Goal: Task Accomplishment & Management: Manage account settings

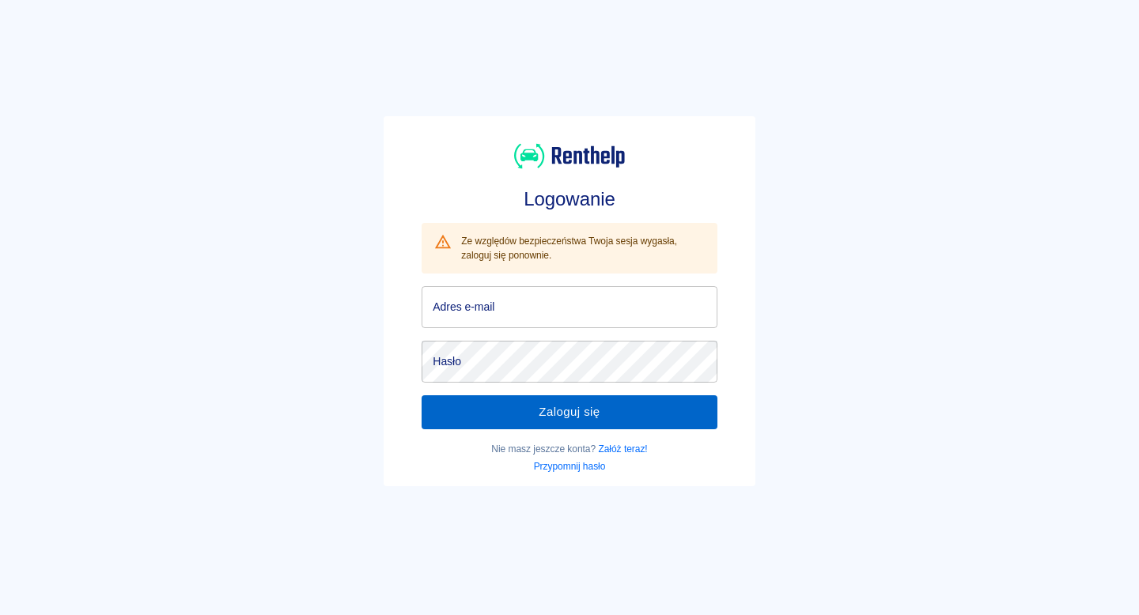
type input "[EMAIL_ADDRESS][DOMAIN_NAME]"
click at [546, 403] on button "Zaloguj się" at bounding box center [568, 411] width 295 height 33
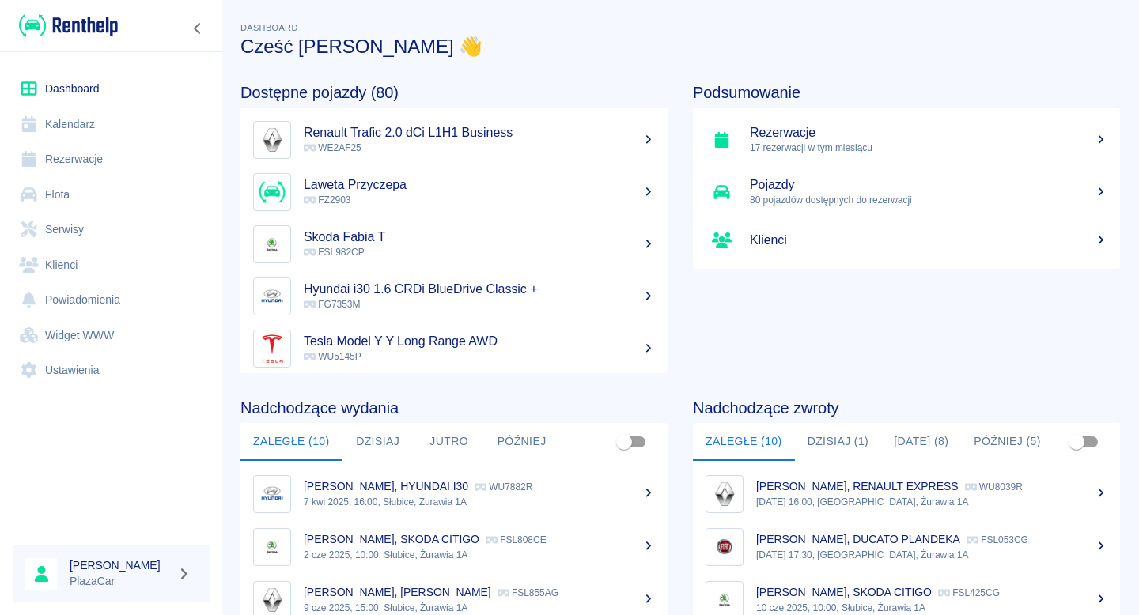
click at [145, 196] on link "Flota" at bounding box center [111, 195] width 197 height 36
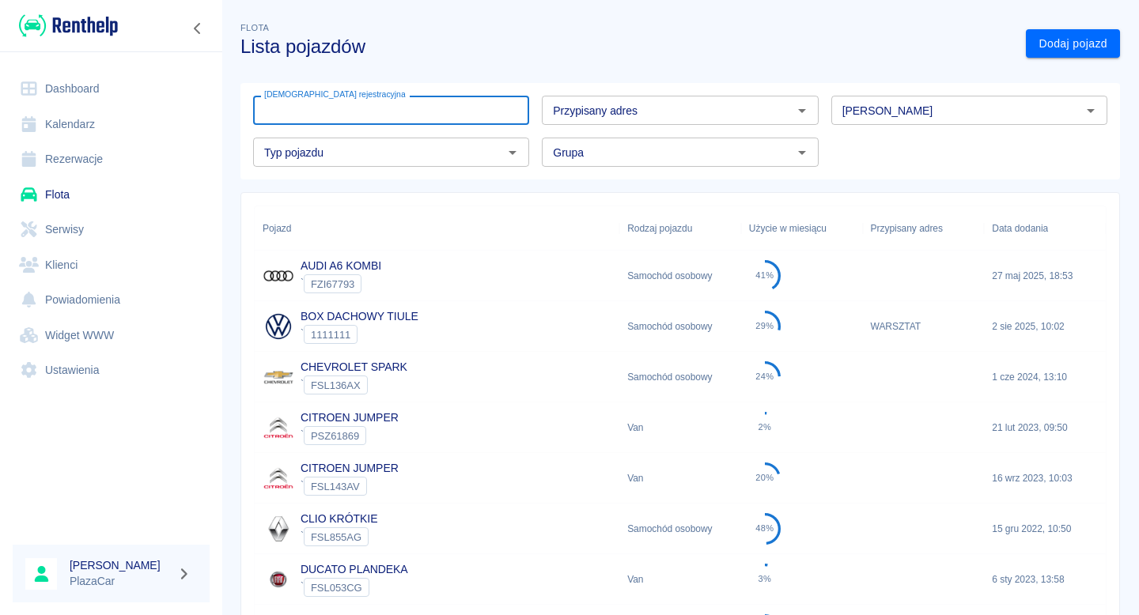
click at [342, 99] on div "[DEMOGRAPHIC_DATA] rejestracyjna Tablica rejestracyjna" at bounding box center [391, 110] width 276 height 29
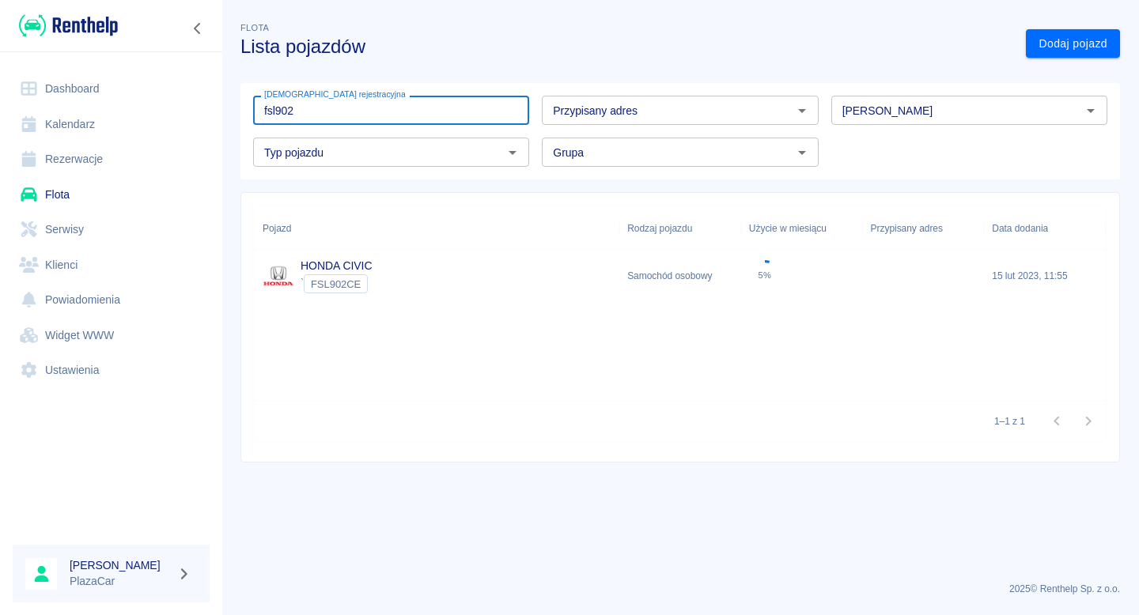
click at [164, 194] on link "Flota" at bounding box center [111, 195] width 197 height 36
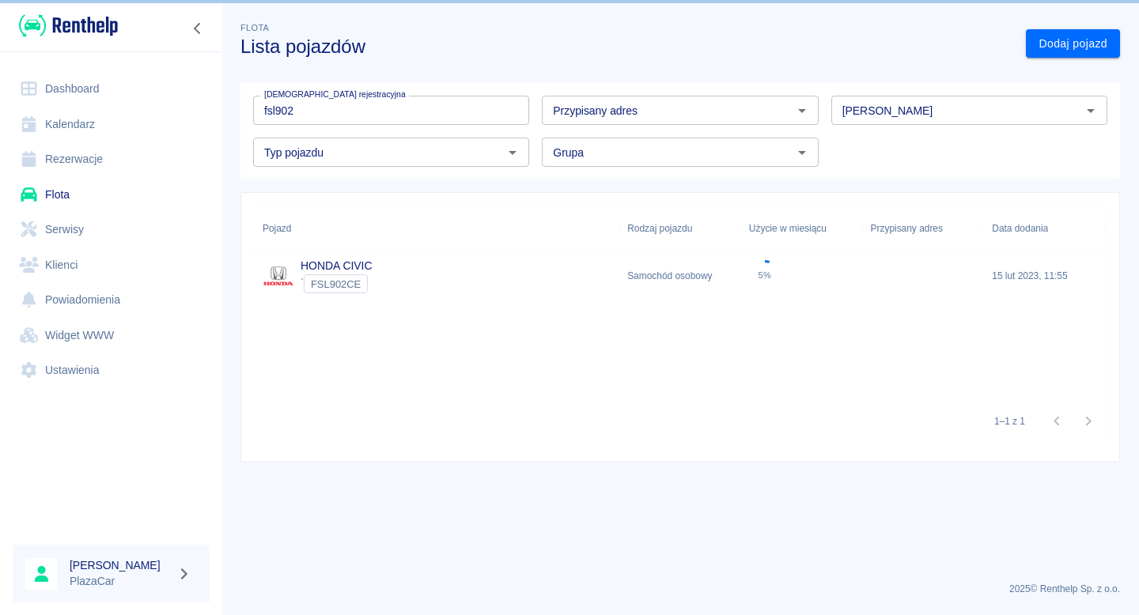
click at [358, 111] on input "fsl902" at bounding box center [391, 110] width 276 height 29
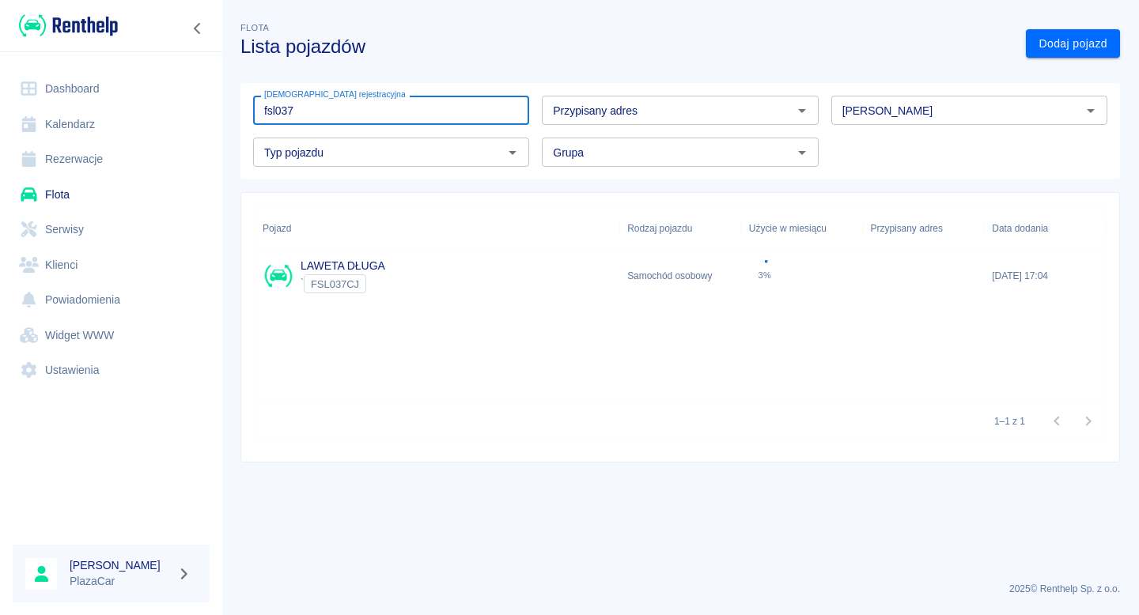
type input "fsl037"
click at [380, 275] on div "` FSL037CJ" at bounding box center [342, 283] width 85 height 19
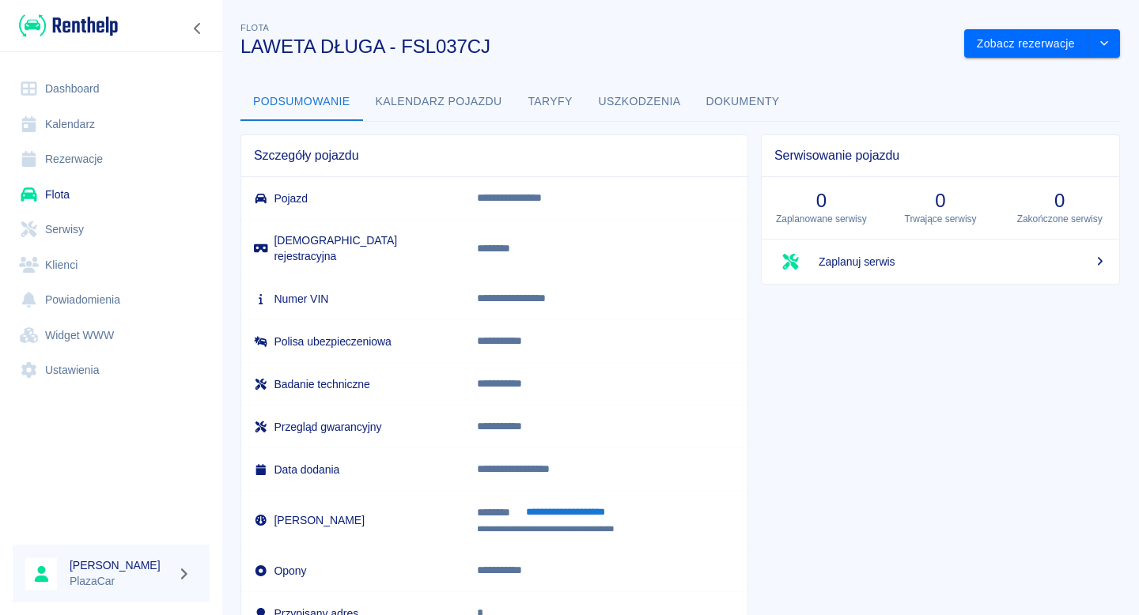
click at [727, 106] on button "Dokumenty" at bounding box center [742, 102] width 99 height 38
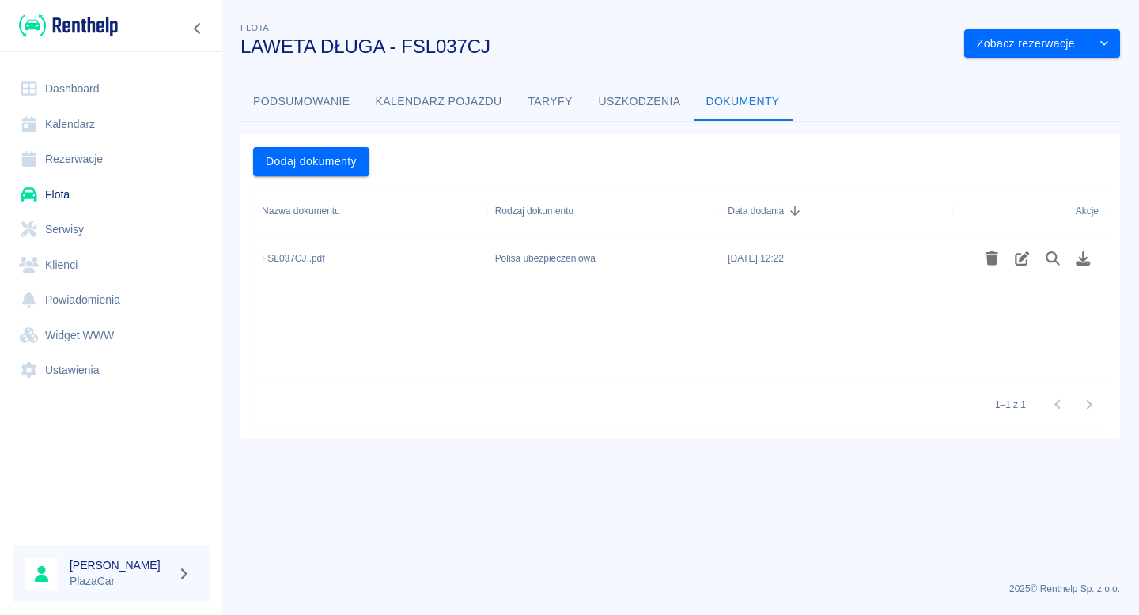
click at [119, 191] on link "Flota" at bounding box center [111, 195] width 197 height 36
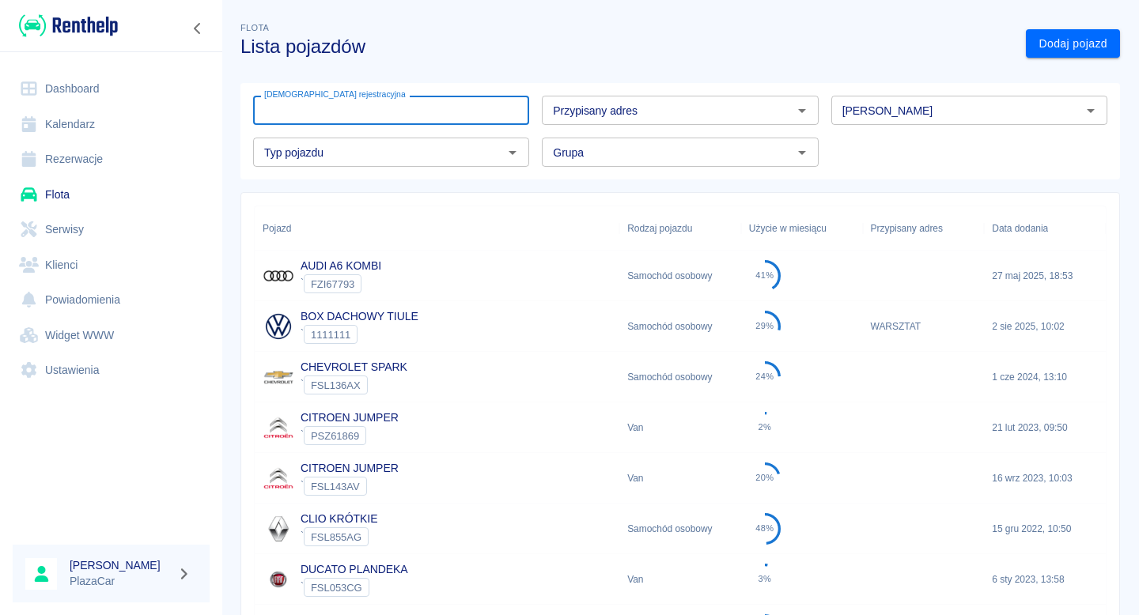
click at [332, 109] on input "[DEMOGRAPHIC_DATA] rejestracyjna" at bounding box center [391, 110] width 276 height 29
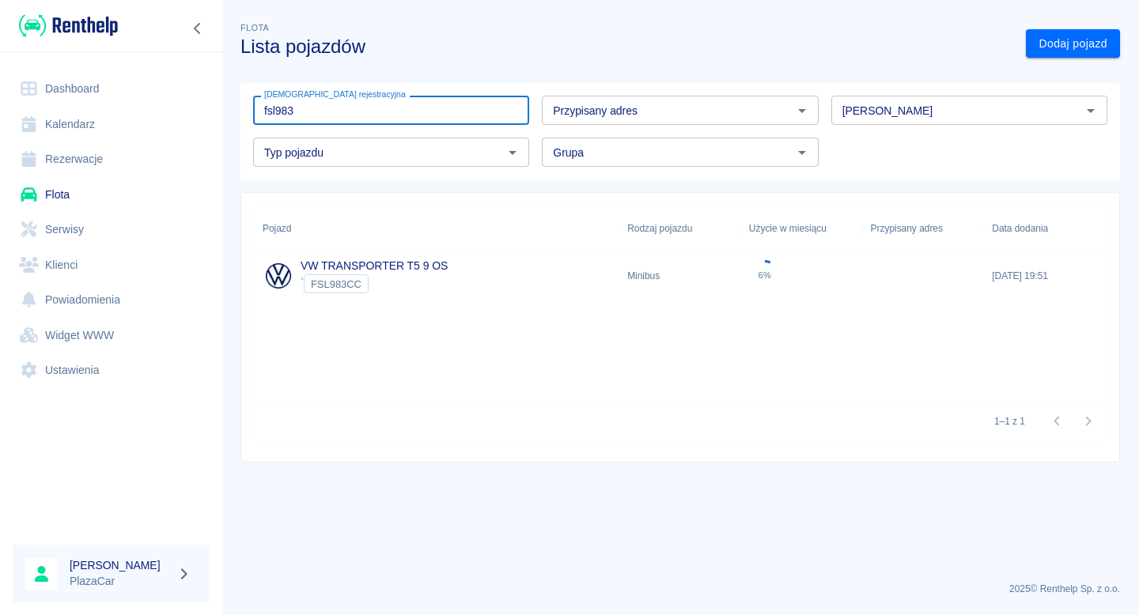
type input "fsl983"
click at [372, 273] on p "VW TRANSPORTER T5 9 OS" at bounding box center [373, 266] width 147 height 17
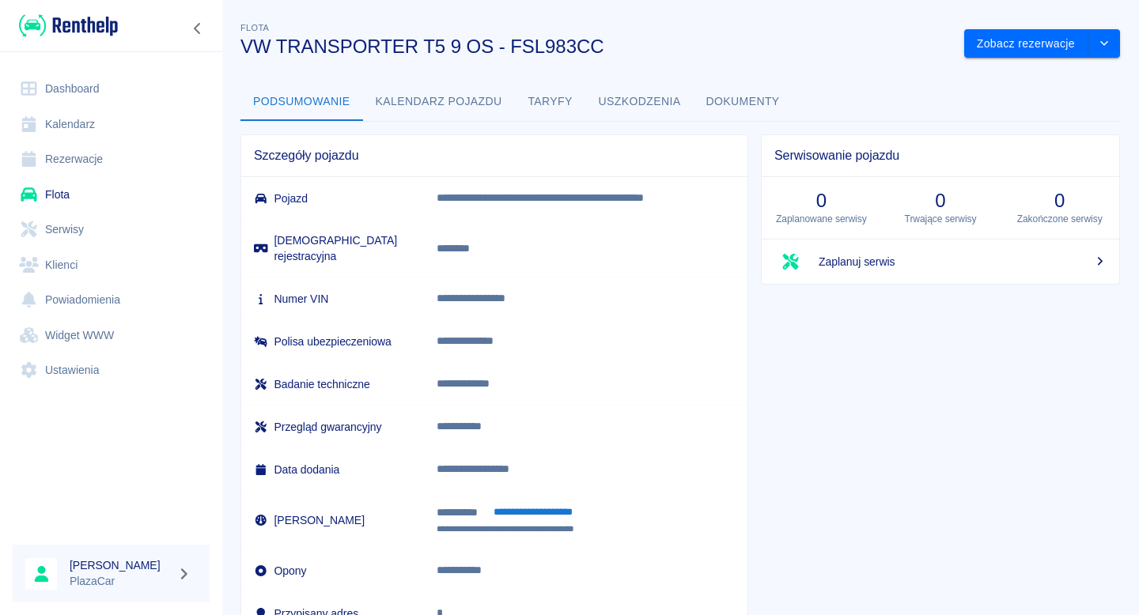
click at [737, 69] on div "**********" at bounding box center [679, 320] width 917 height 629
click at [737, 94] on button "Dokumenty" at bounding box center [742, 102] width 99 height 38
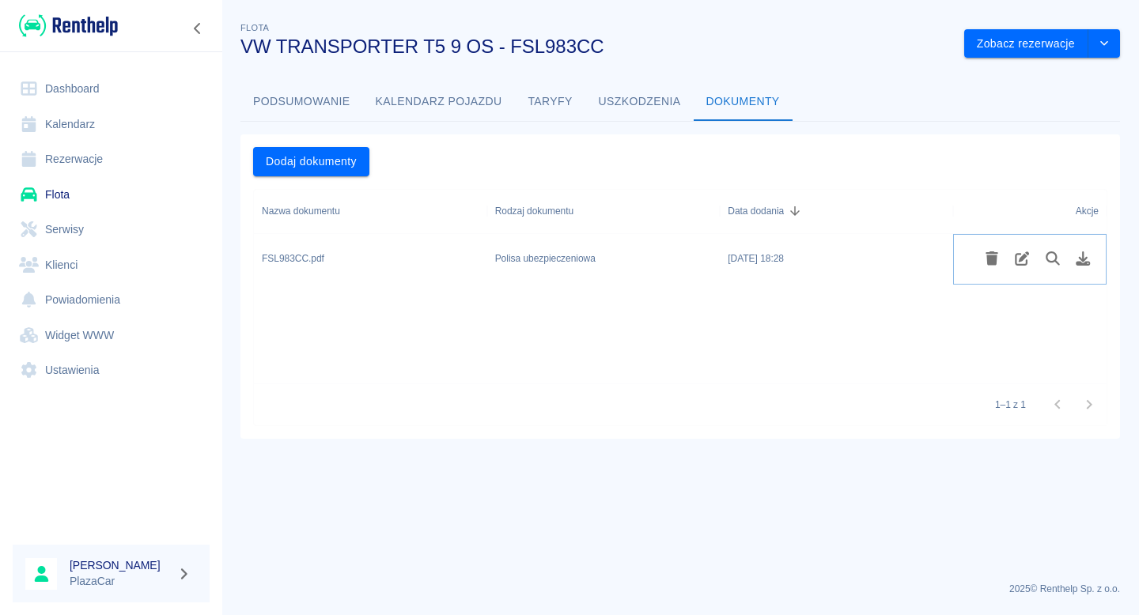
click at [988, 256] on icon "Usuń plik" at bounding box center [991, 258] width 13 height 14
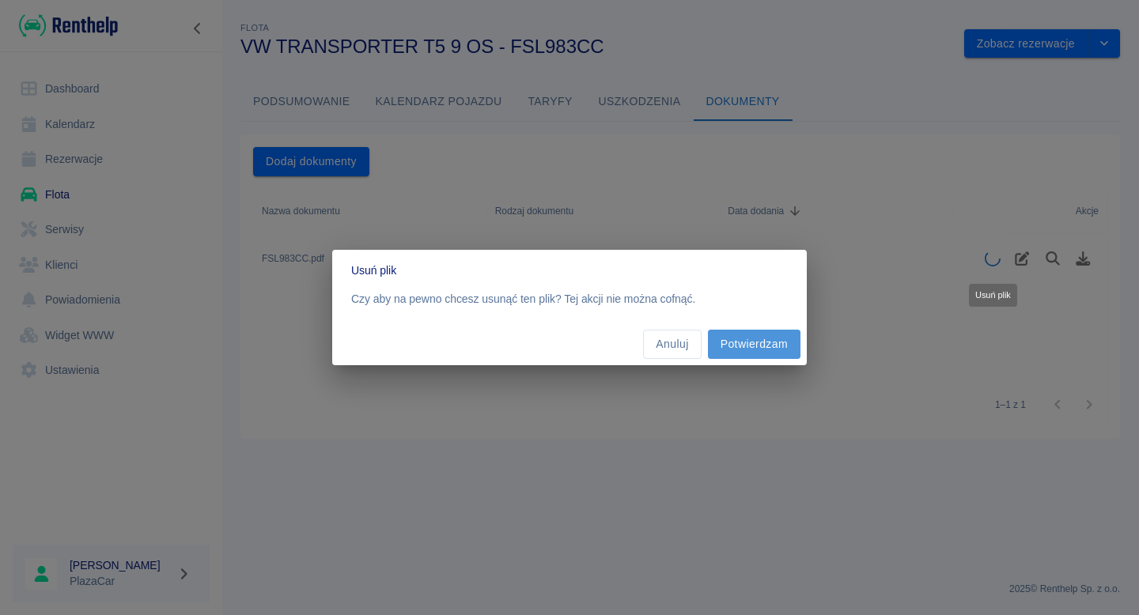
click at [757, 341] on button "Potwierdzam" at bounding box center [754, 344] width 93 height 29
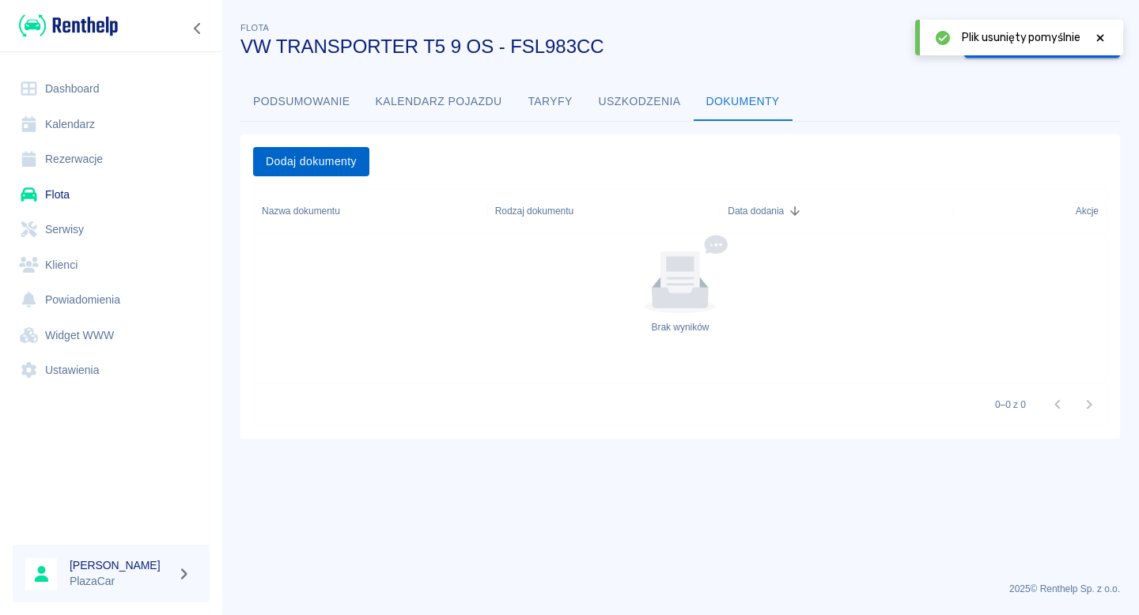
click at [345, 158] on button "Dodaj dokumenty" at bounding box center [311, 161] width 116 height 29
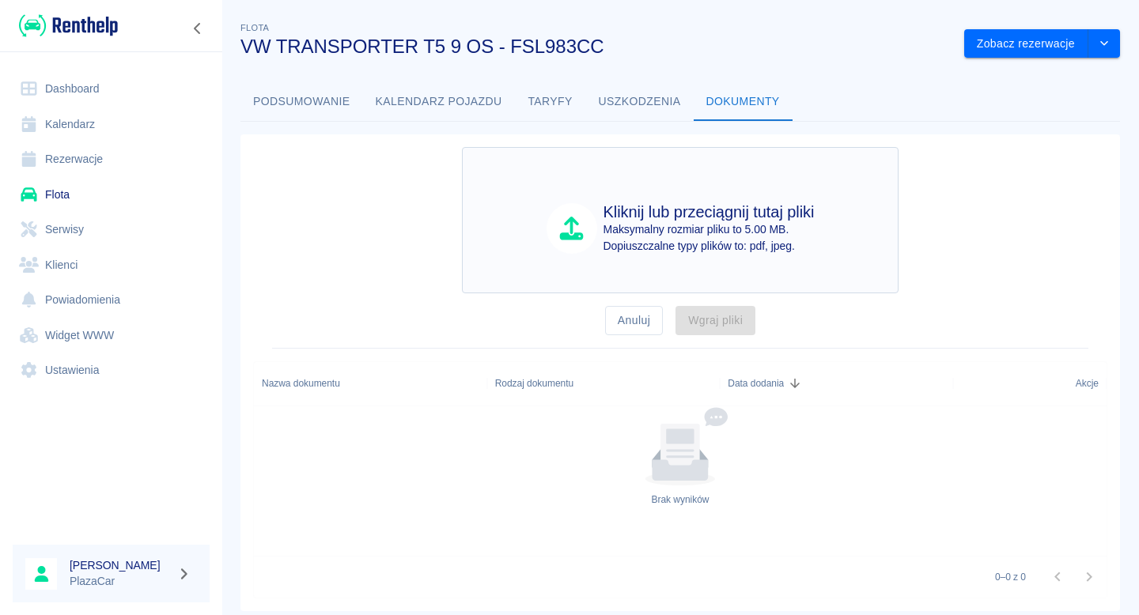
click at [544, 236] on div "Kliknij lub przeciągnij tutaj pliki Maksymalny rozmiar pliku to 5.00 MB. Dopius…" at bounding box center [679, 228] width 359 height 52
type input "C:\fakepath\FSL983CC.pdf"
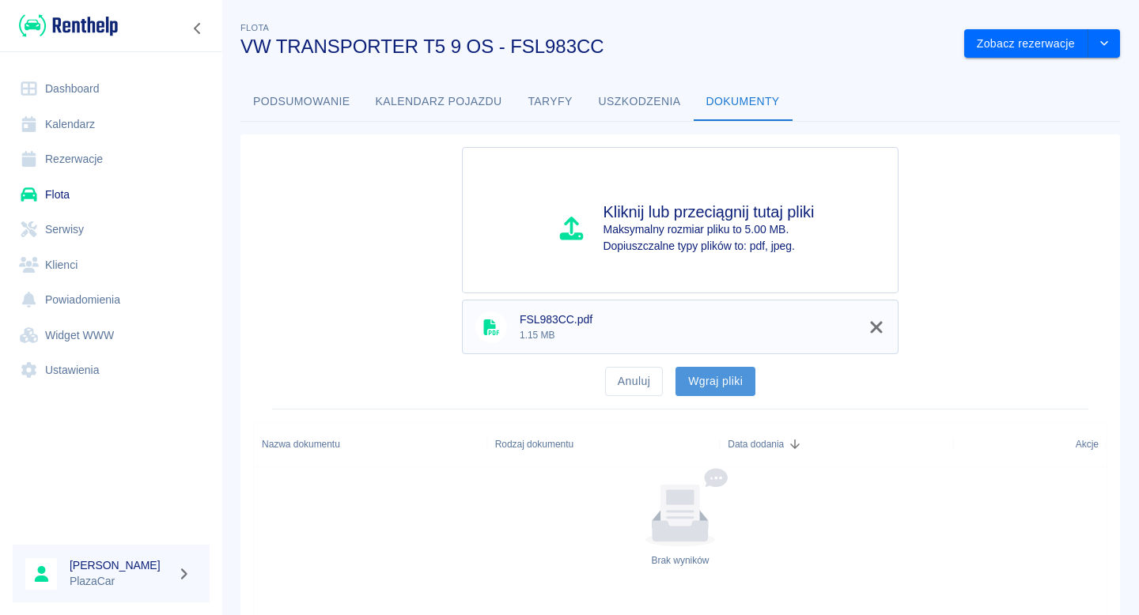
click at [732, 394] on button "Wgraj pliki" at bounding box center [715, 381] width 80 height 29
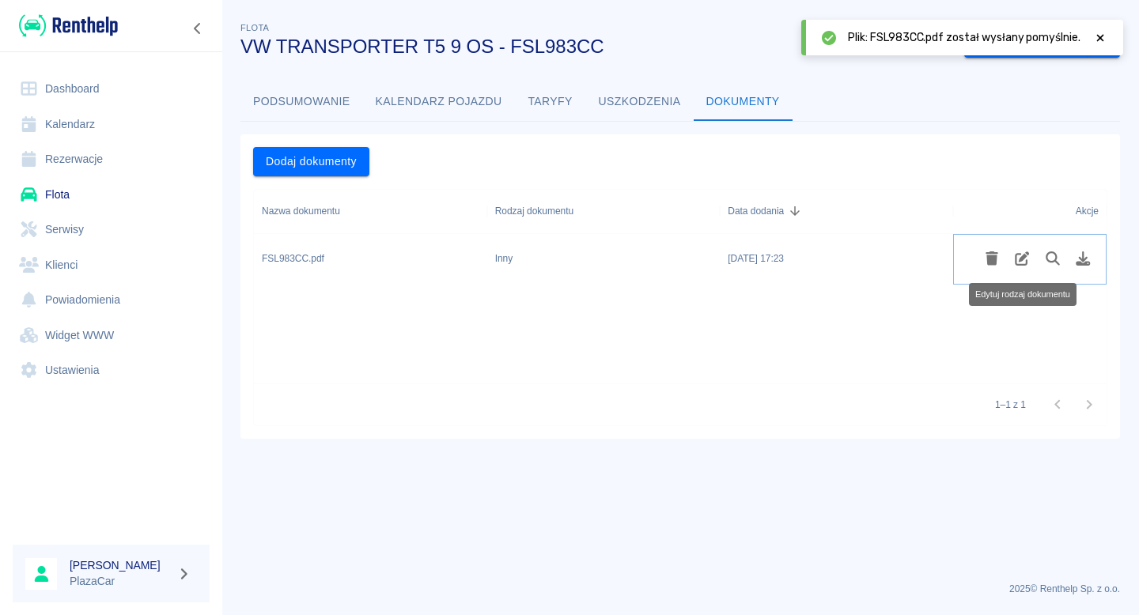
click at [1023, 261] on icon "Edytuj rodzaj dokumentu" at bounding box center [1022, 258] width 18 height 14
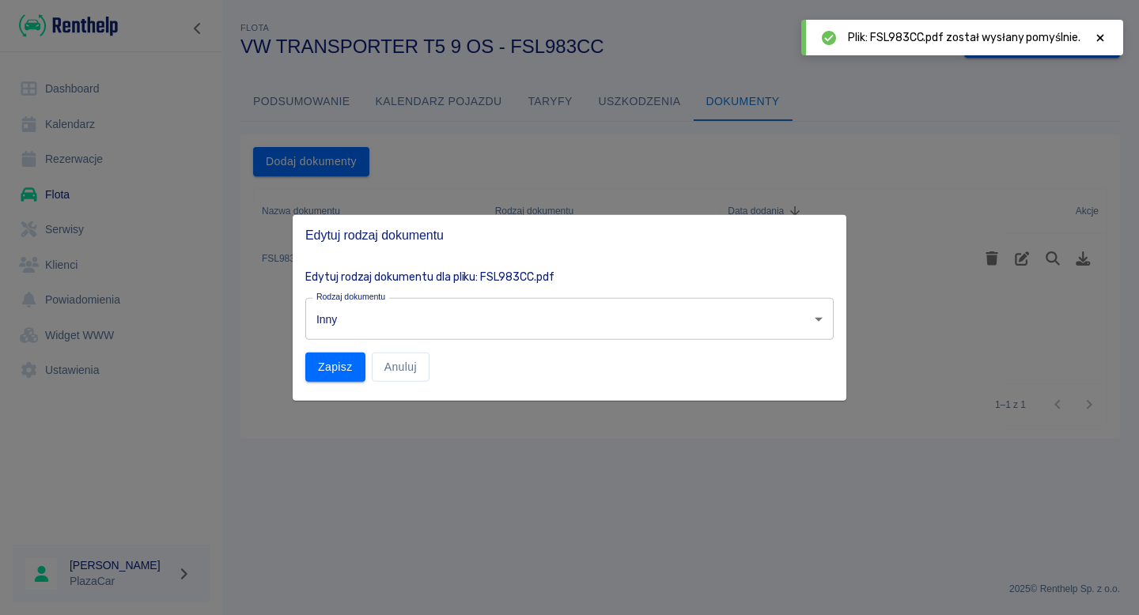
click at [437, 307] on body "Używamy plików Cookies, by zapewnić Ci najlepsze możliwe doświadczenie. Aby dow…" at bounding box center [569, 307] width 1139 height 615
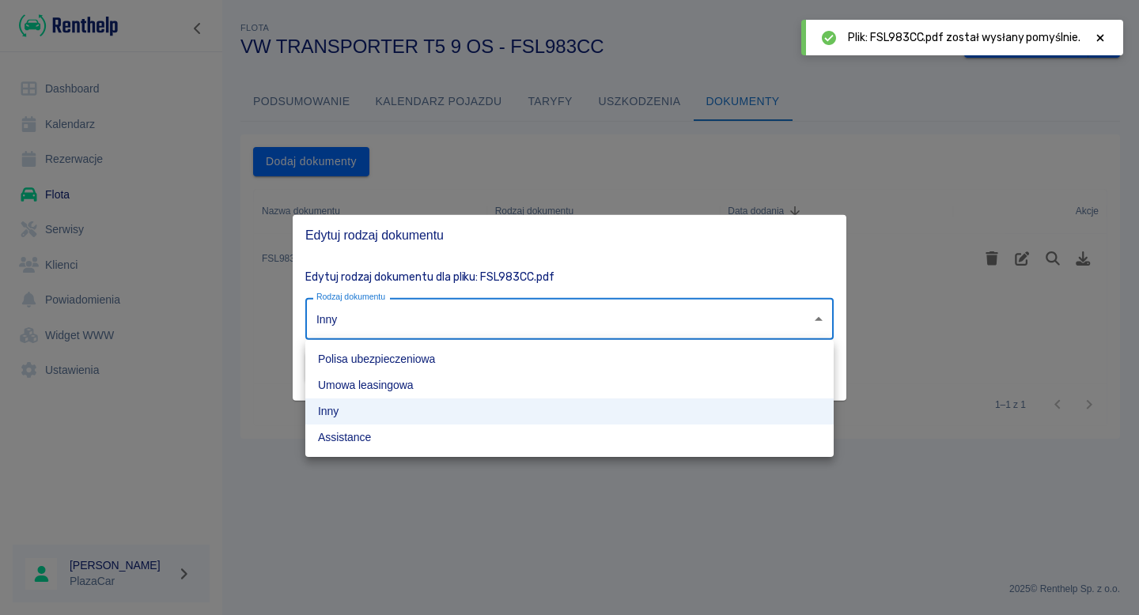
click at [392, 344] on ul "Polisa ubezpieczeniowa Umowa leasingowa Inny Assistance" at bounding box center [569, 398] width 528 height 117
click at [376, 353] on li "Polisa ubezpieczeniowa" at bounding box center [569, 359] width 528 height 26
type input "insurance-policy"
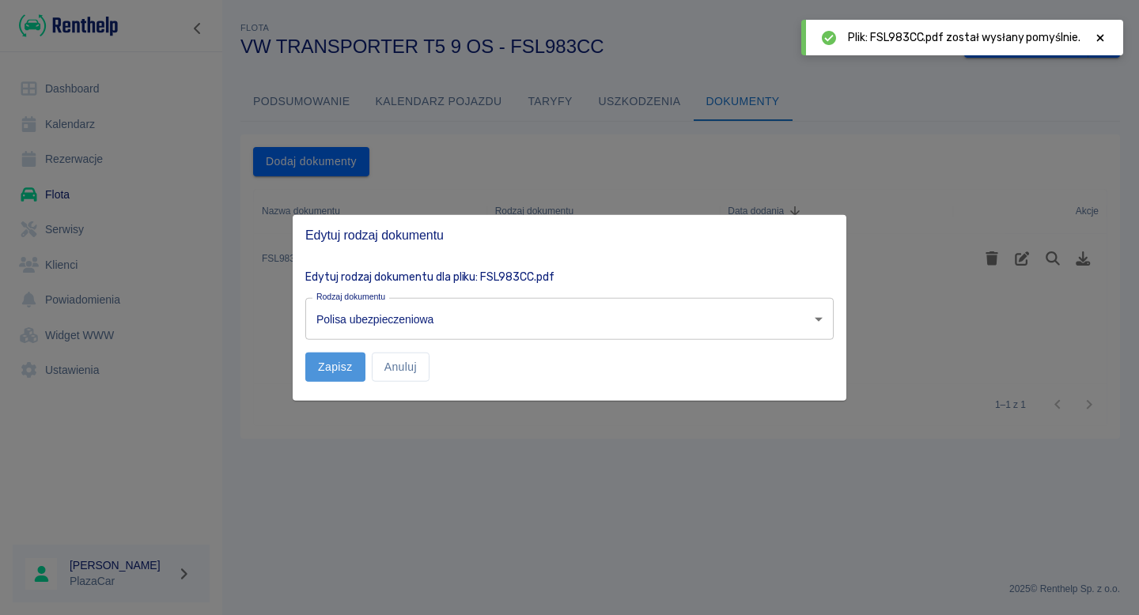
click at [331, 364] on button "Zapisz" at bounding box center [335, 367] width 60 height 29
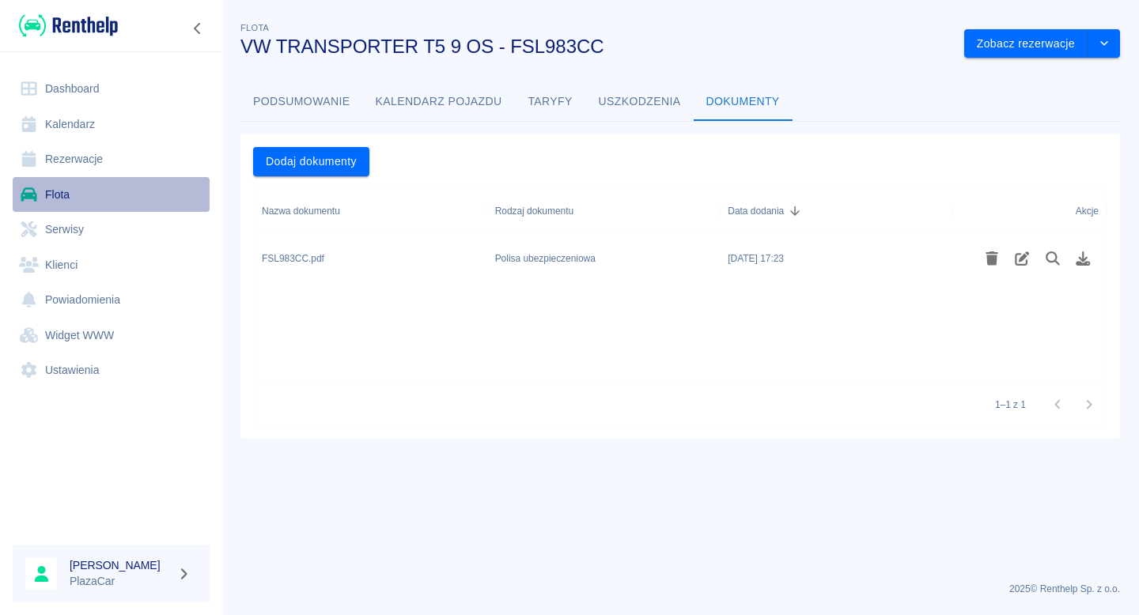
click at [134, 182] on link "Flota" at bounding box center [111, 195] width 197 height 36
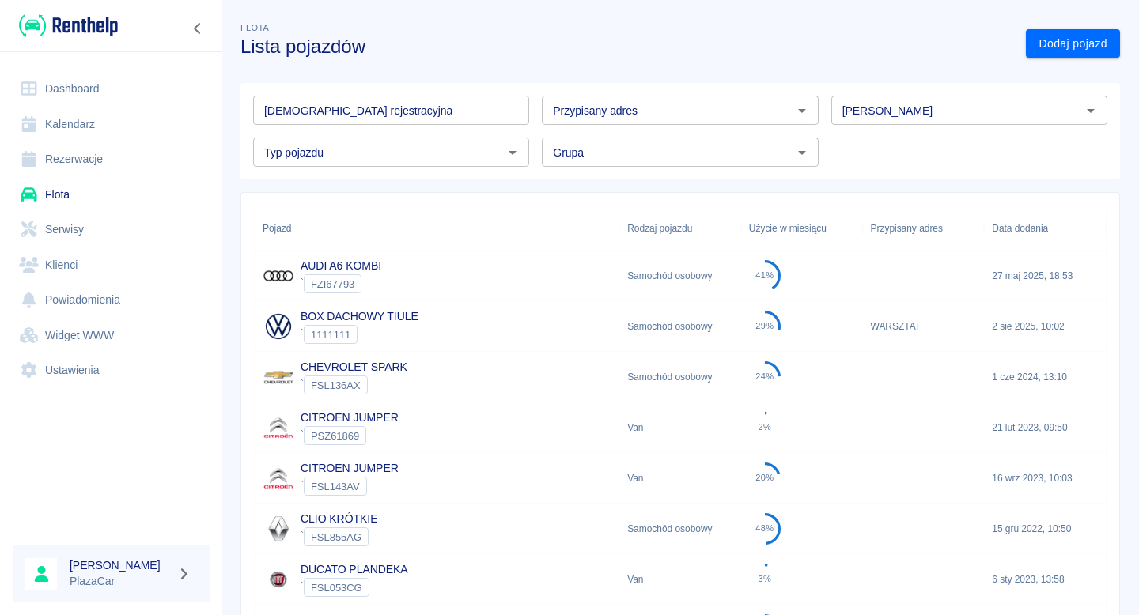
click at [366, 119] on input "[DEMOGRAPHIC_DATA] rejestracyjna" at bounding box center [391, 110] width 276 height 29
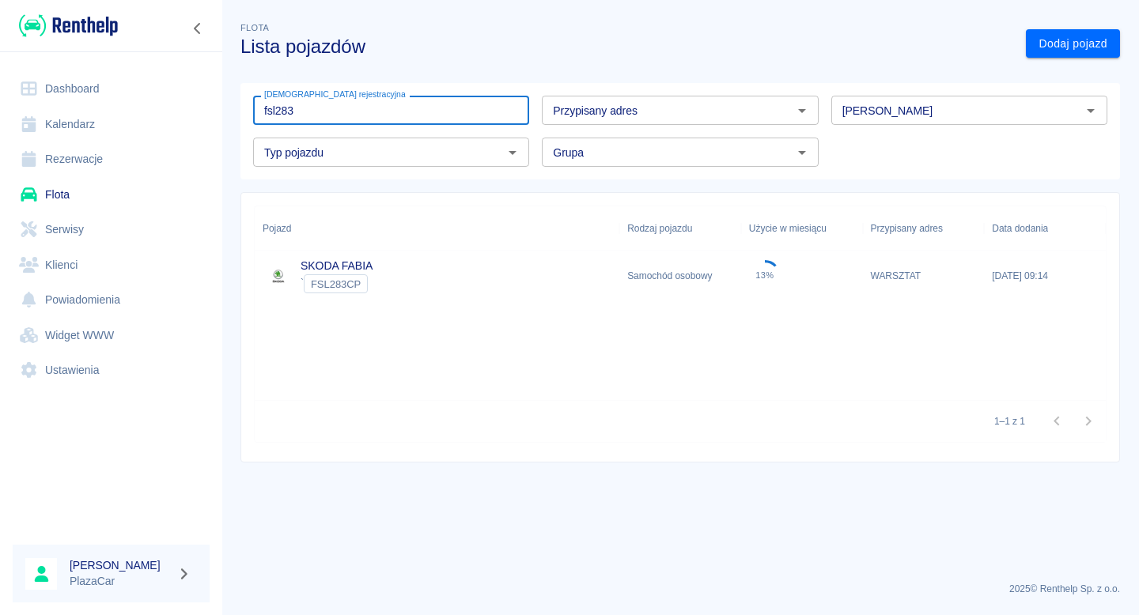
type input "fsl283"
click at [410, 280] on div "SKODA FABIA ` FSL283CP" at bounding box center [437, 276] width 364 height 51
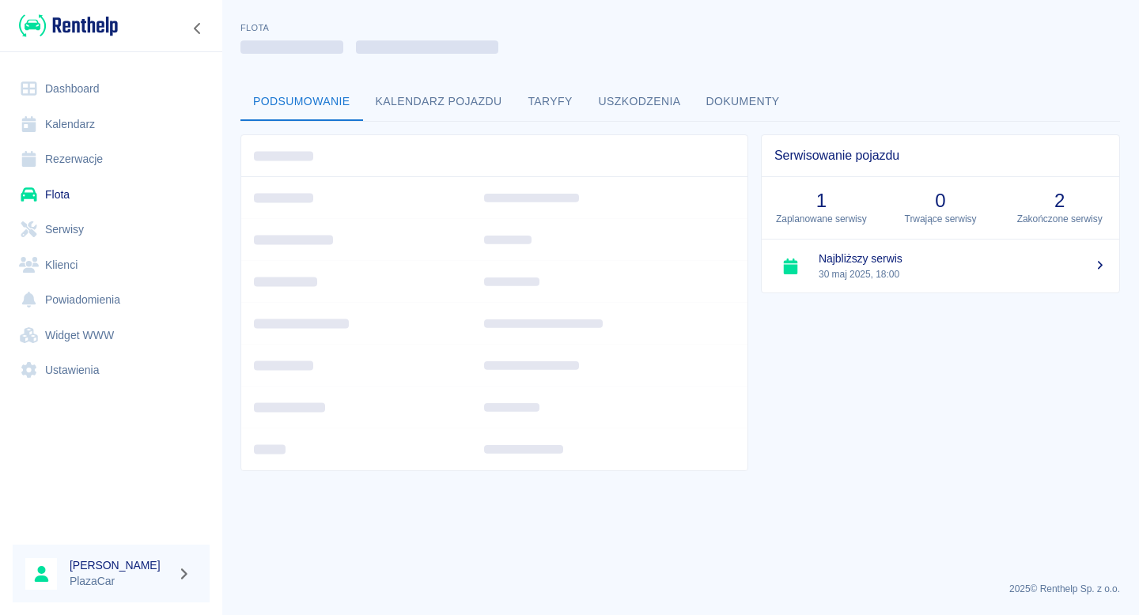
click at [744, 107] on button "Dokumenty" at bounding box center [742, 102] width 99 height 38
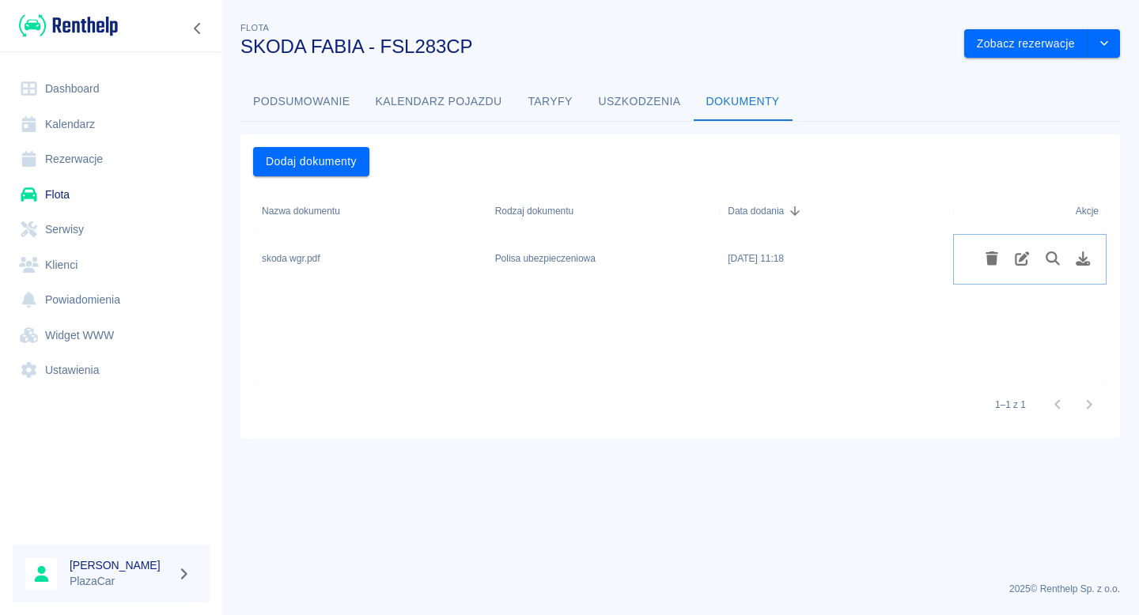
click at [987, 256] on icon "Usuń plik" at bounding box center [991, 258] width 13 height 14
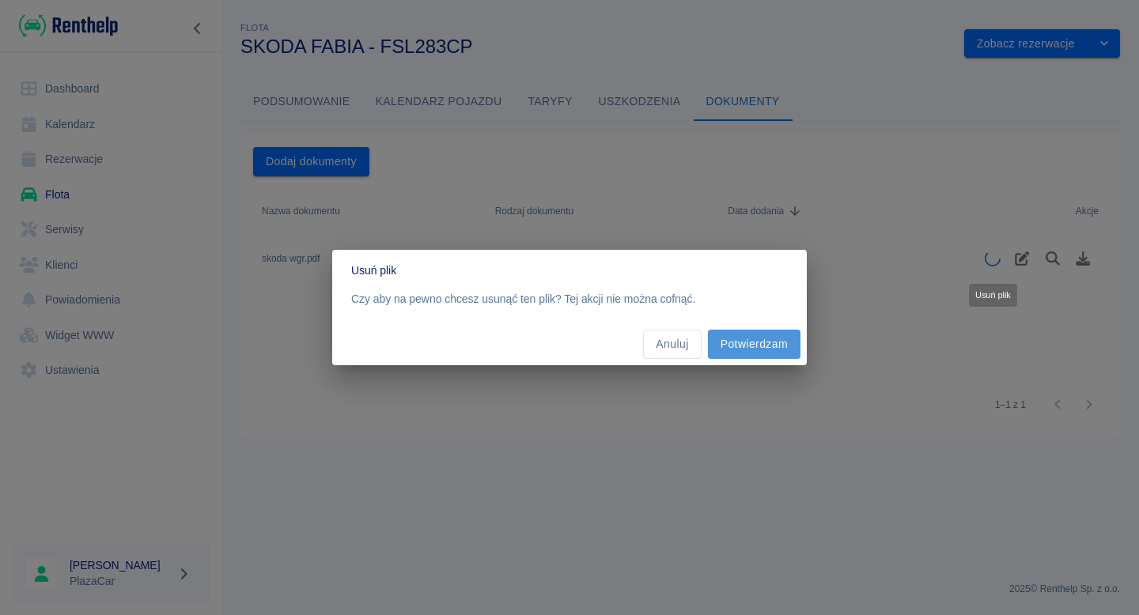
click at [747, 346] on button "Potwierdzam" at bounding box center [754, 344] width 93 height 29
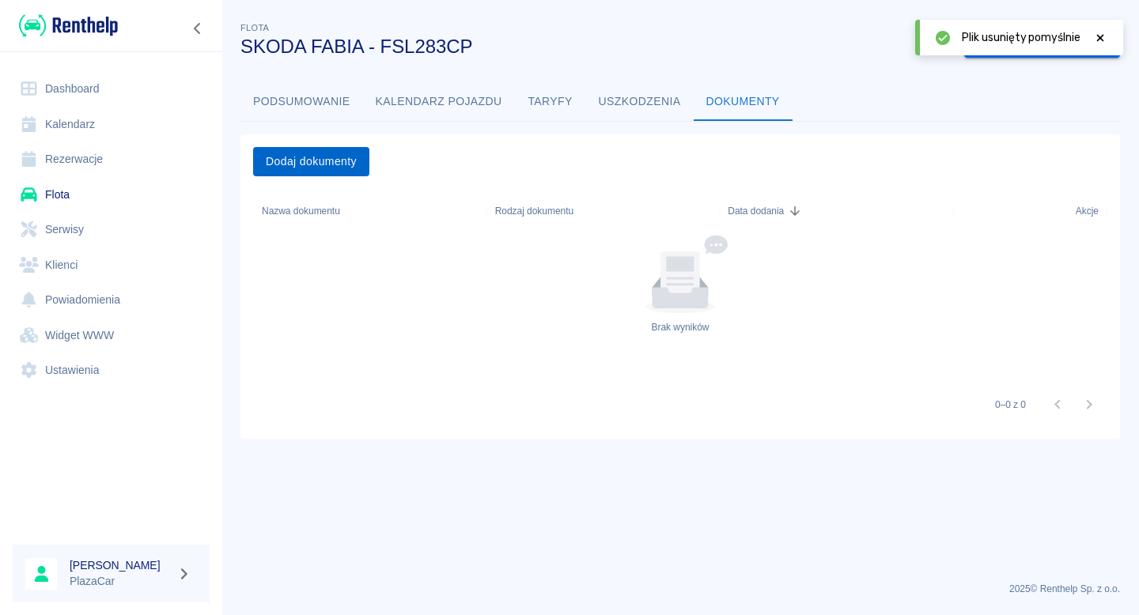
click at [295, 168] on button "Dodaj dokumenty" at bounding box center [311, 161] width 116 height 29
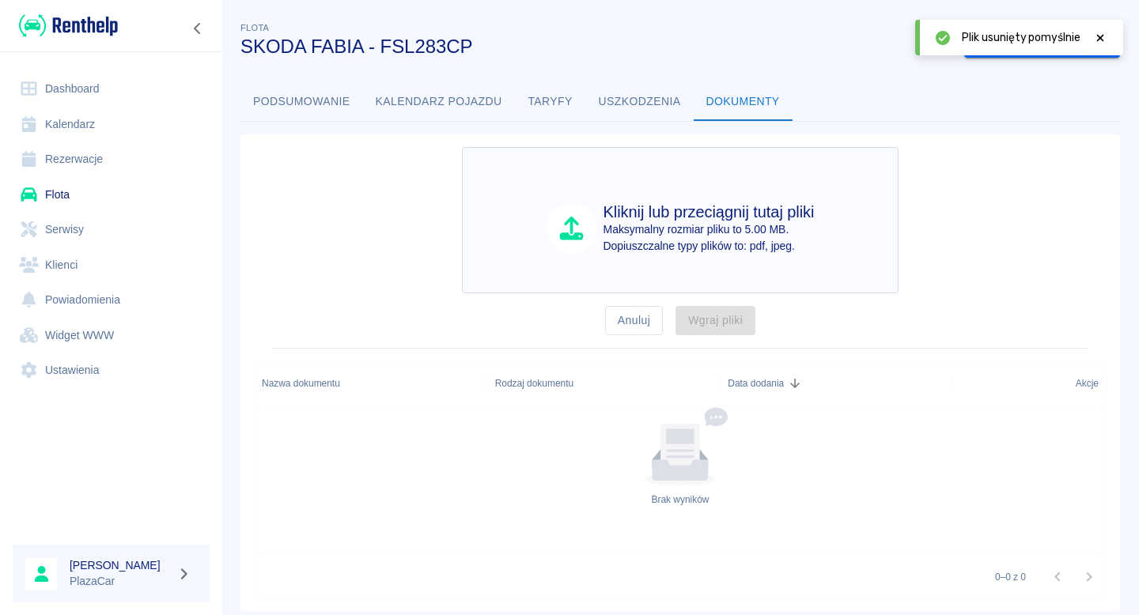
click at [598, 245] on div "Kliknij lub przeciągnij tutaj pliki Maksymalny rozmiar pliku to 5.00 MB. Dopius…" at bounding box center [679, 228] width 359 height 52
type input "C:\fakepath\FSL283CP.pdf"
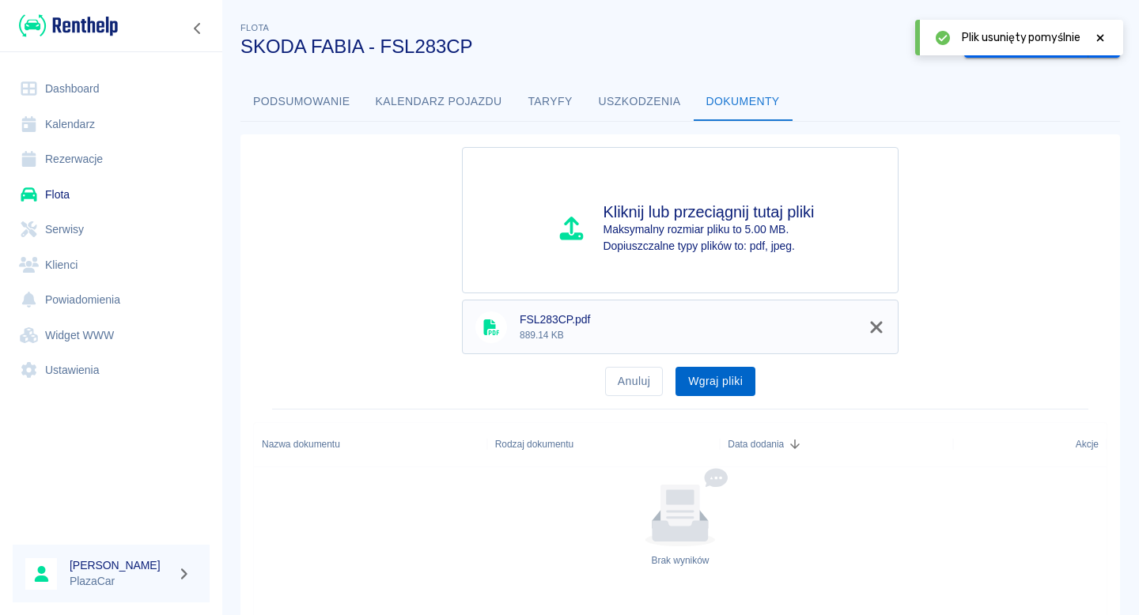
click at [716, 383] on button "Wgraj pliki" at bounding box center [715, 381] width 80 height 29
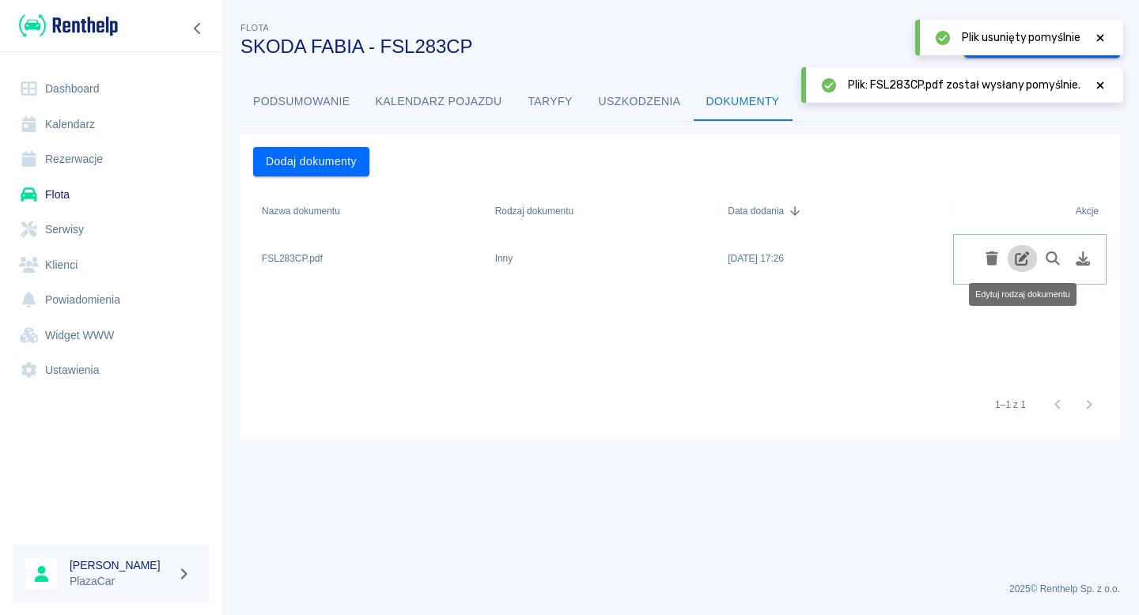
click at [1021, 256] on icon "Edytuj rodzaj dokumentu" at bounding box center [1022, 258] width 14 height 14
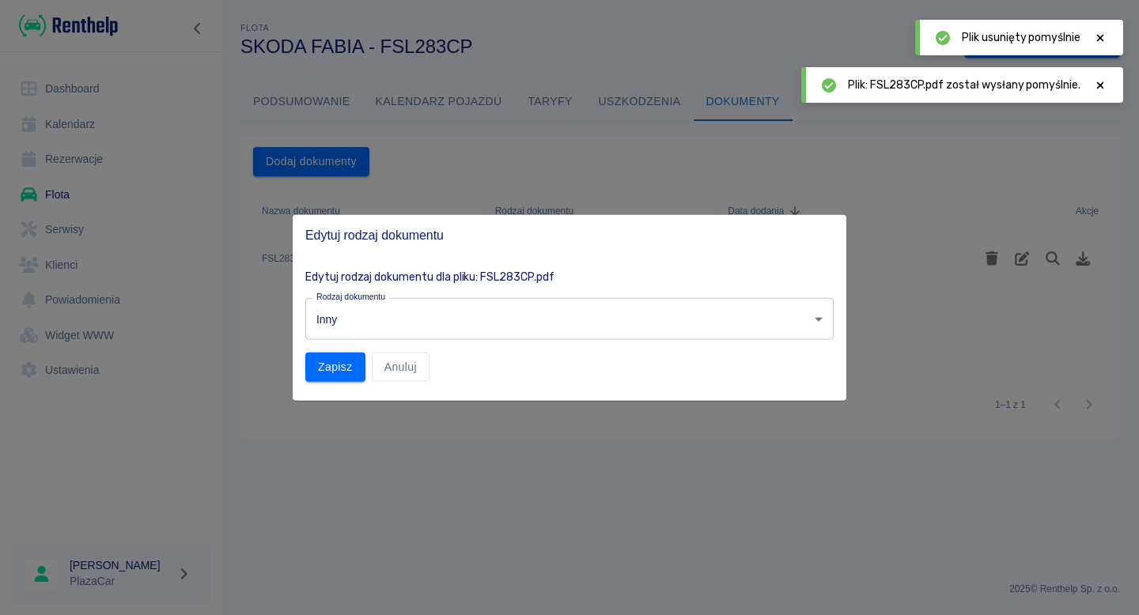
click at [462, 308] on body "Używamy plików Cookies, by zapewnić Ci najlepsze możliwe doświadczenie. Aby dow…" at bounding box center [569, 307] width 1139 height 615
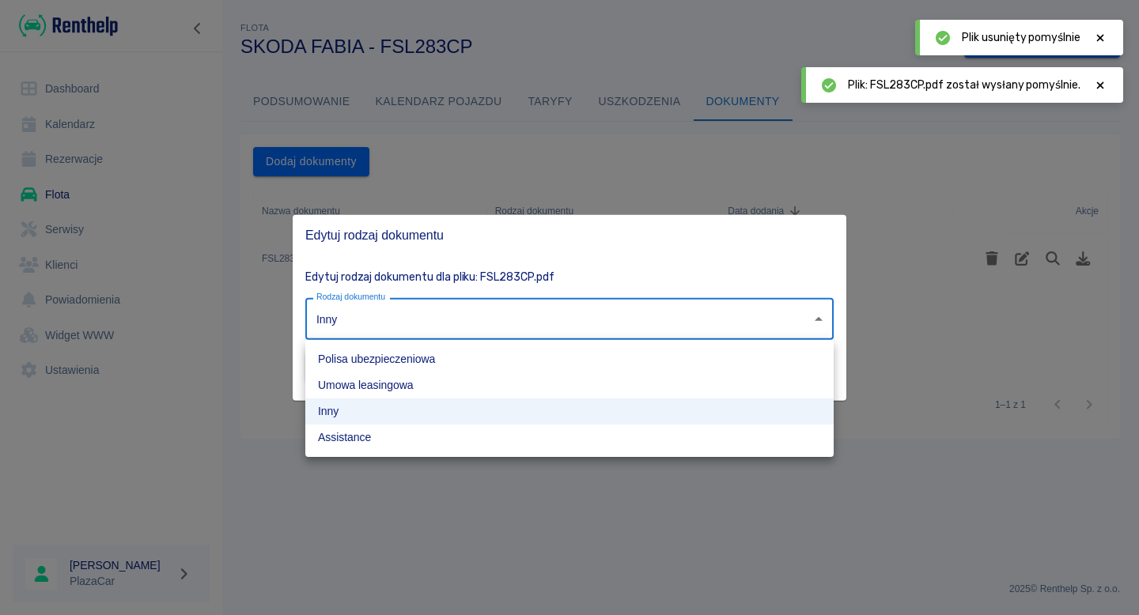
click at [426, 349] on li "Polisa ubezpieczeniowa" at bounding box center [569, 359] width 528 height 26
type input "insurance-policy"
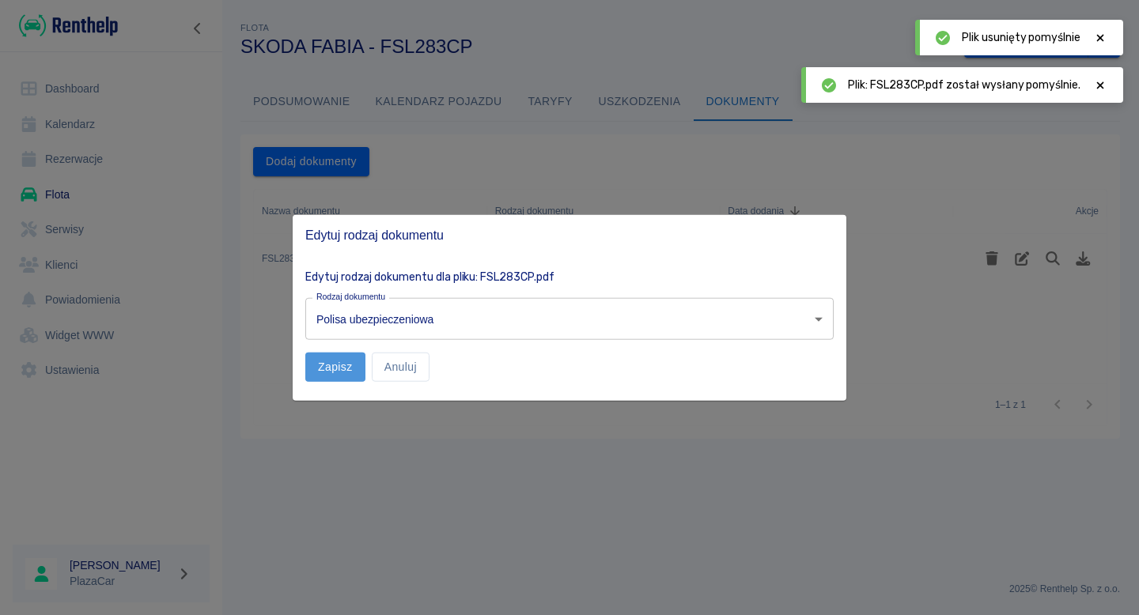
click at [347, 368] on button "Zapisz" at bounding box center [335, 367] width 60 height 29
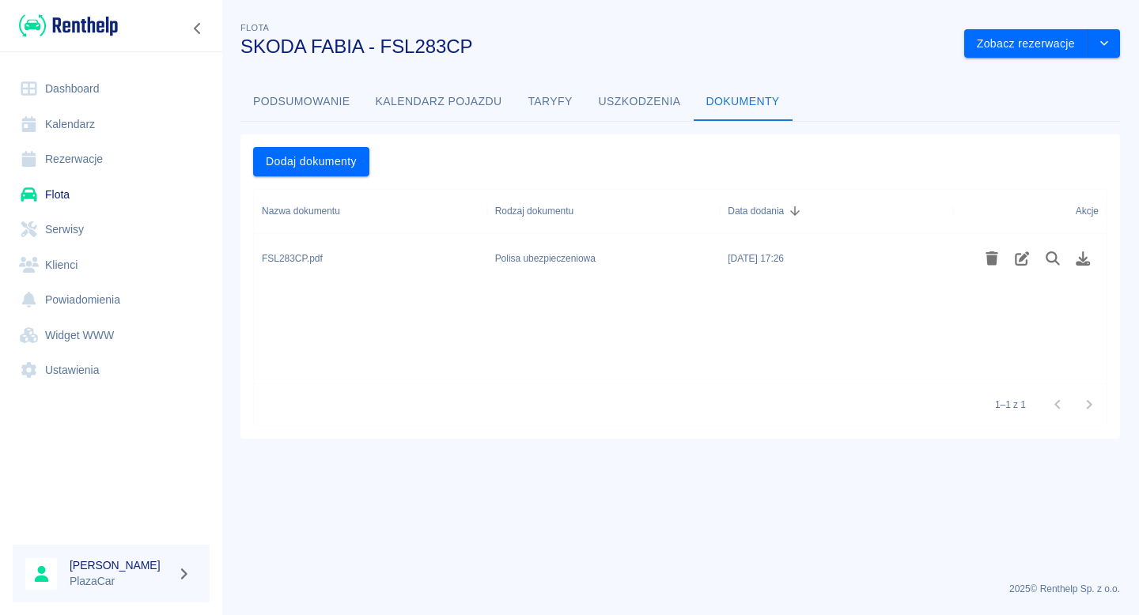
click at [72, 198] on link "Flota" at bounding box center [111, 195] width 197 height 36
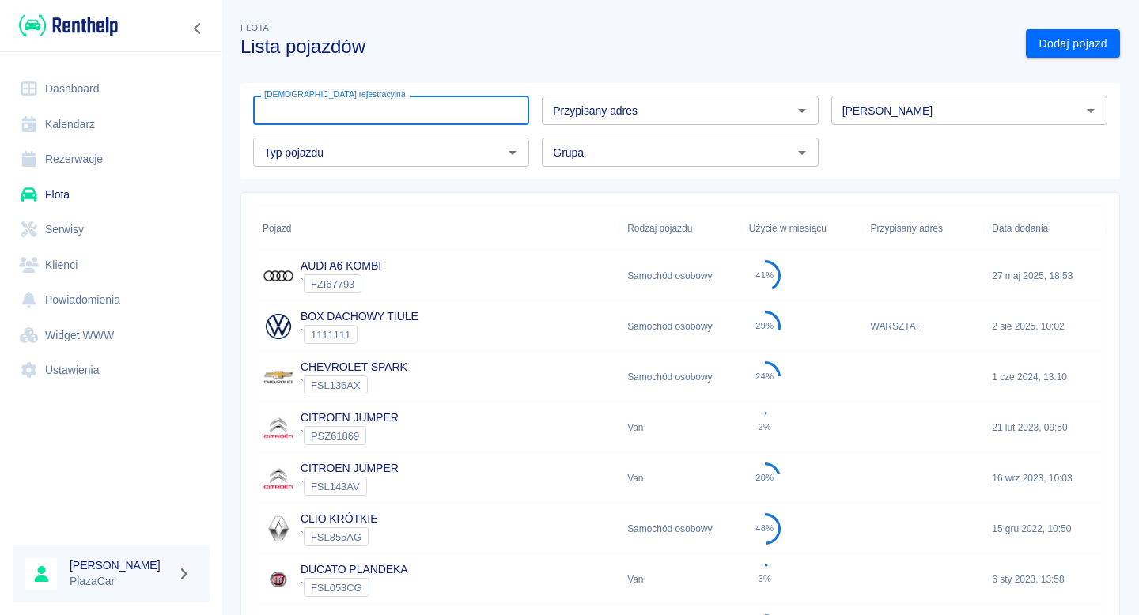
click at [302, 108] on input "[DEMOGRAPHIC_DATA] rejestracyjna" at bounding box center [391, 110] width 276 height 29
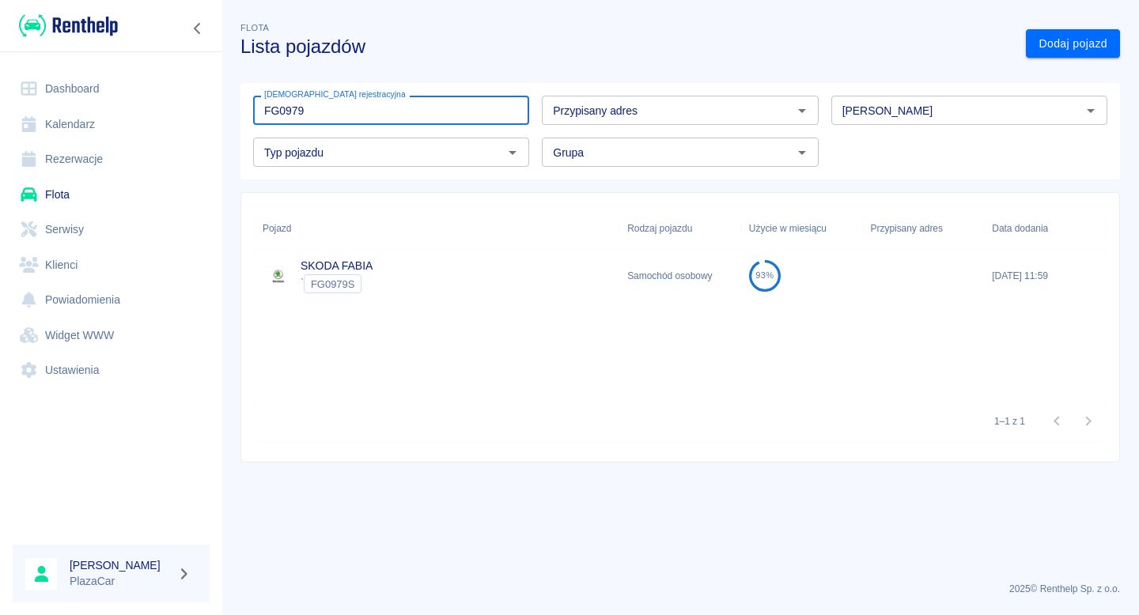
type input "FG0979"
click at [398, 278] on div "SKODA FABIA ` FG0979S" at bounding box center [437, 276] width 364 height 51
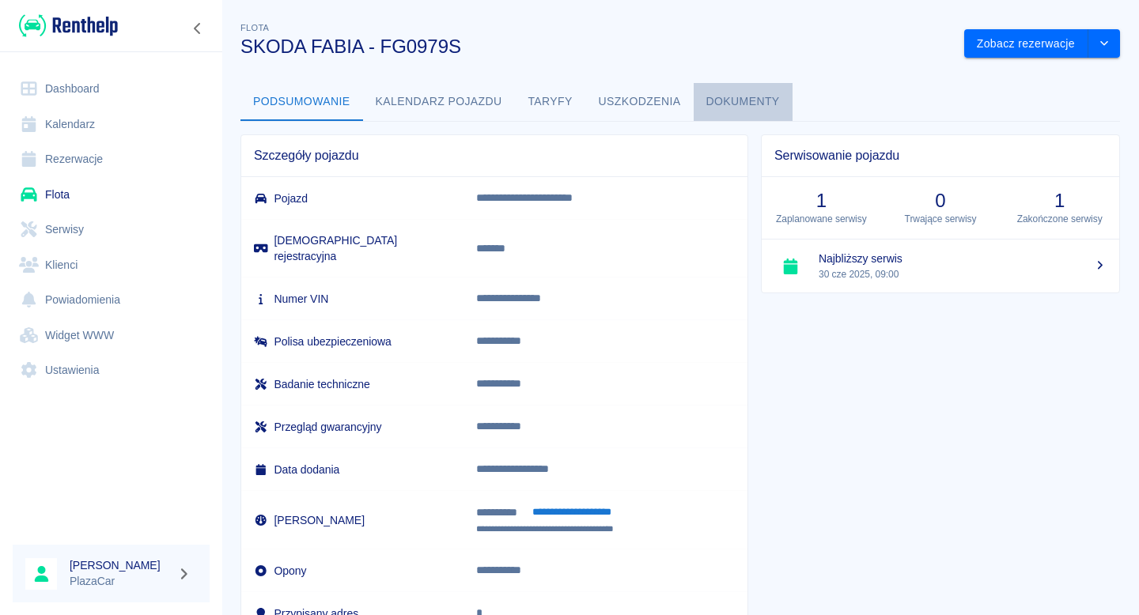
click at [751, 85] on button "Dokumenty" at bounding box center [742, 102] width 99 height 38
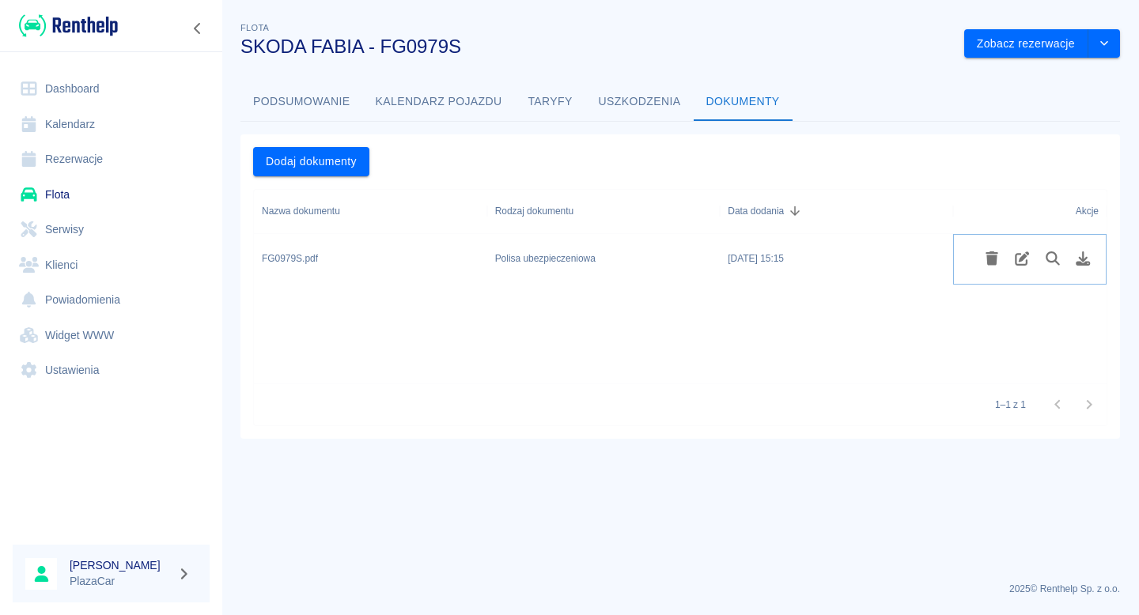
click at [988, 265] on icon "Usuń plik" at bounding box center [991, 258] width 13 height 14
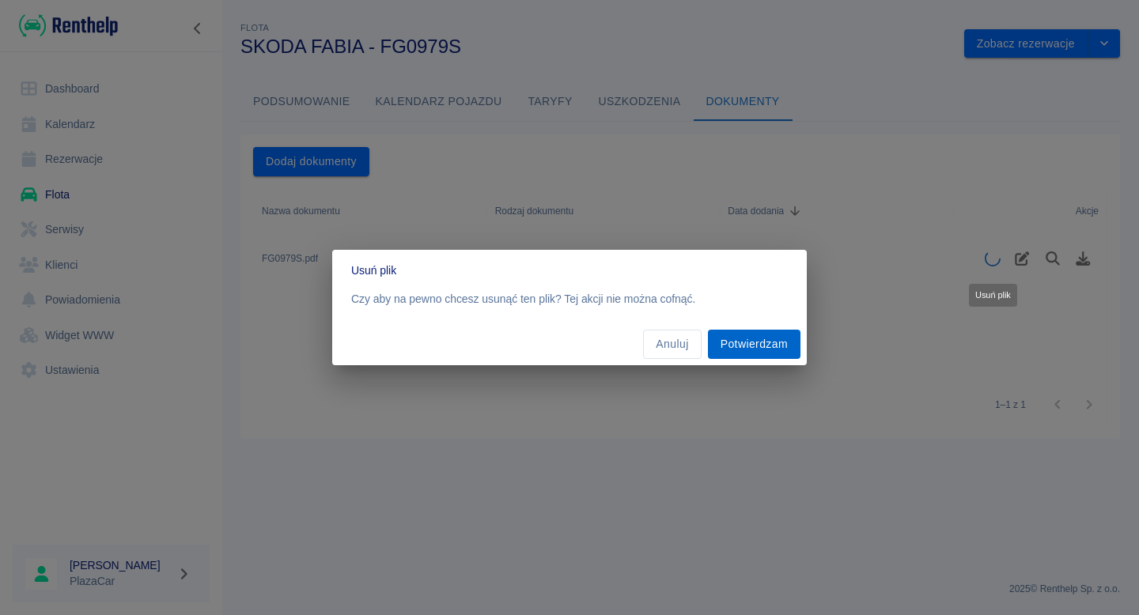
click at [739, 336] on button "Potwierdzam" at bounding box center [754, 344] width 93 height 29
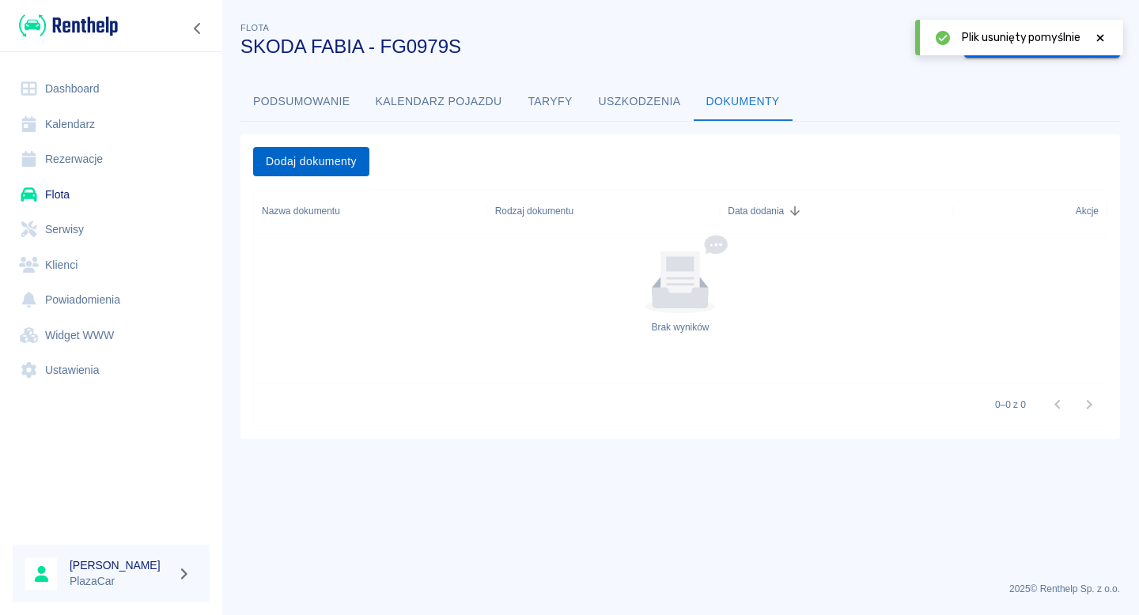
click at [357, 160] on button "Dodaj dokumenty" at bounding box center [311, 161] width 116 height 29
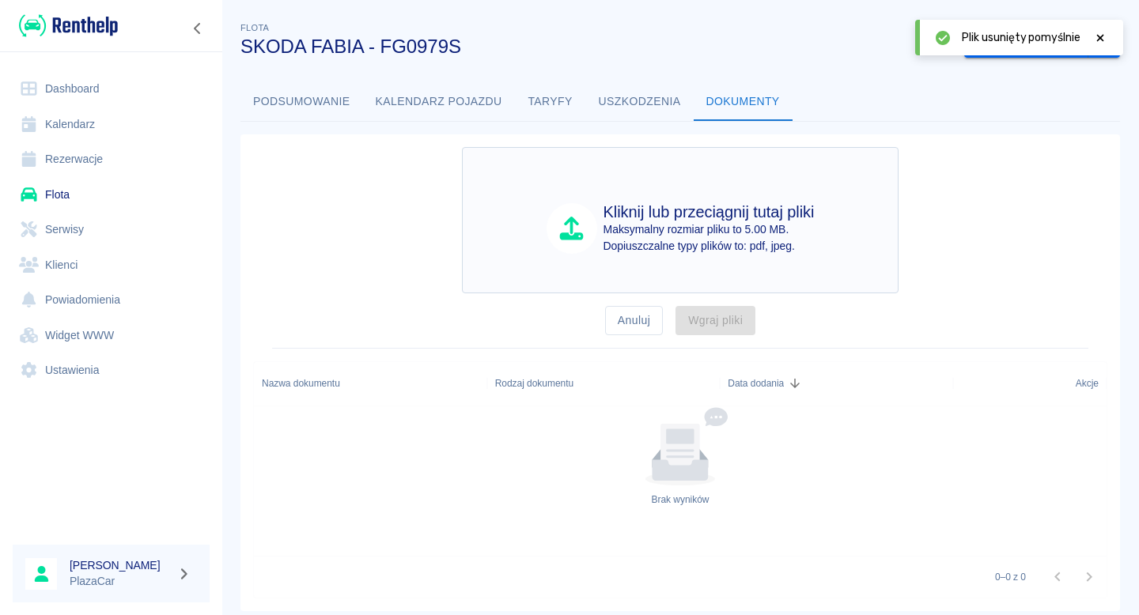
click at [488, 175] on div "Kliknij lub przeciągnij tutaj pliki Maksymalny rozmiar pliku to 5.00 MB. Dopius…" at bounding box center [680, 220] width 436 height 146
type input "C:\fakepath\FG0979S..pdf"
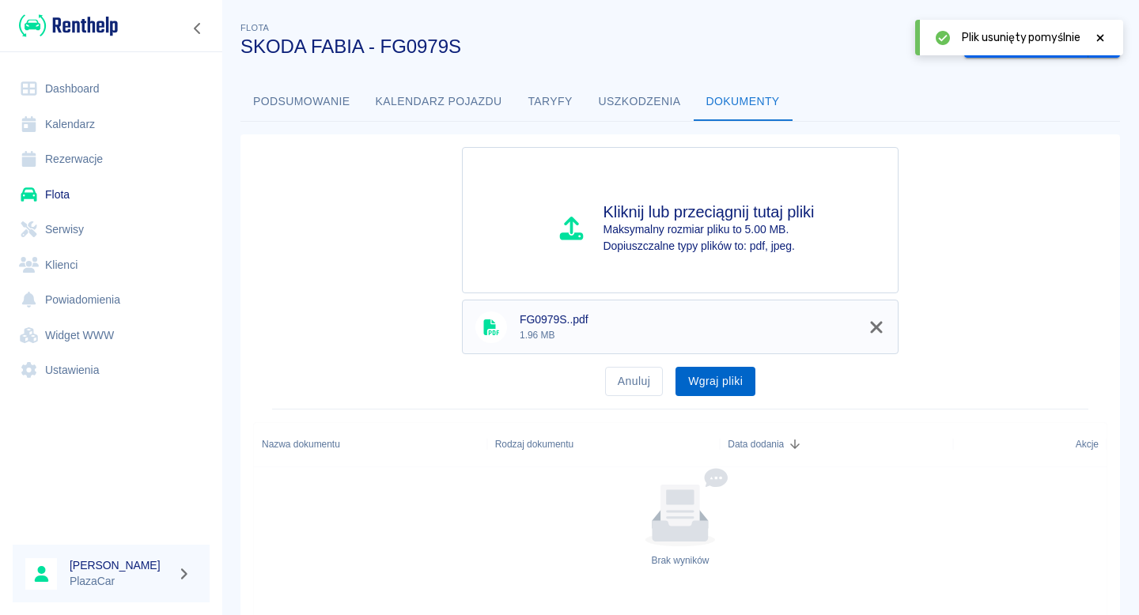
click at [706, 372] on button "Wgraj pliki" at bounding box center [715, 381] width 80 height 29
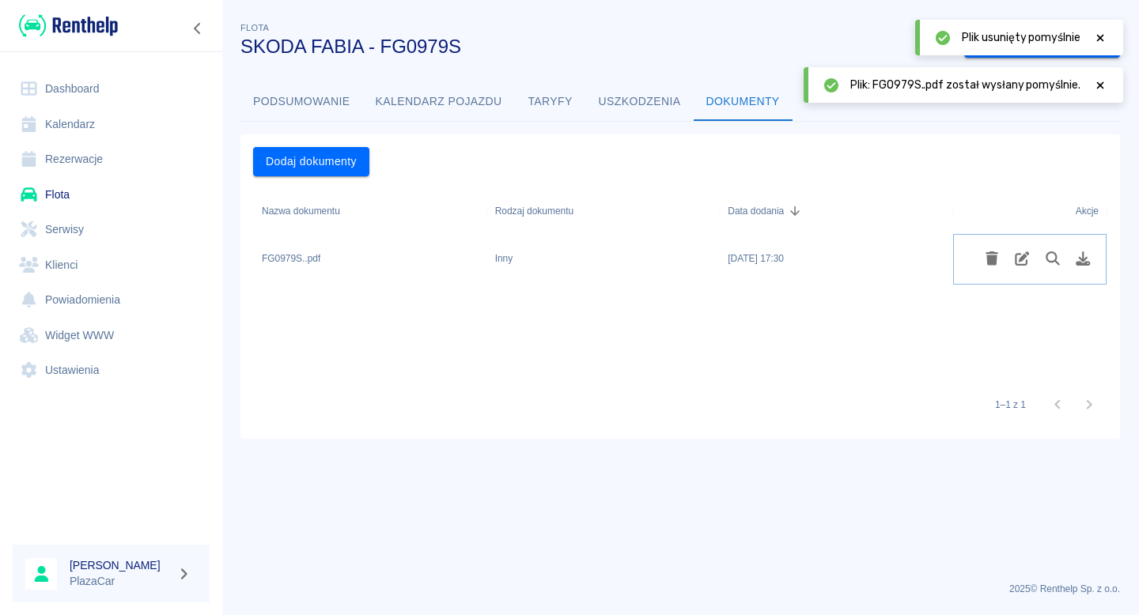
click at [1022, 262] on icon "Edytuj rodzaj dokumentu" at bounding box center [1022, 258] width 18 height 14
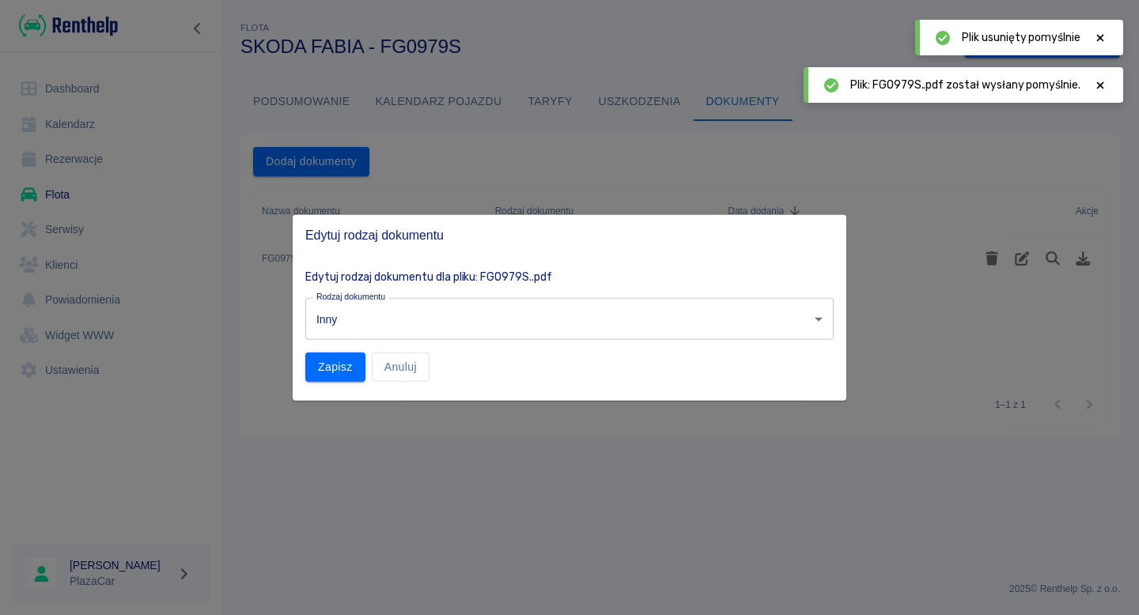
click at [499, 337] on body "Używamy plików Cookies, by zapewnić Ci najlepsze możliwe doświadczenie. Aby dow…" at bounding box center [569, 307] width 1139 height 615
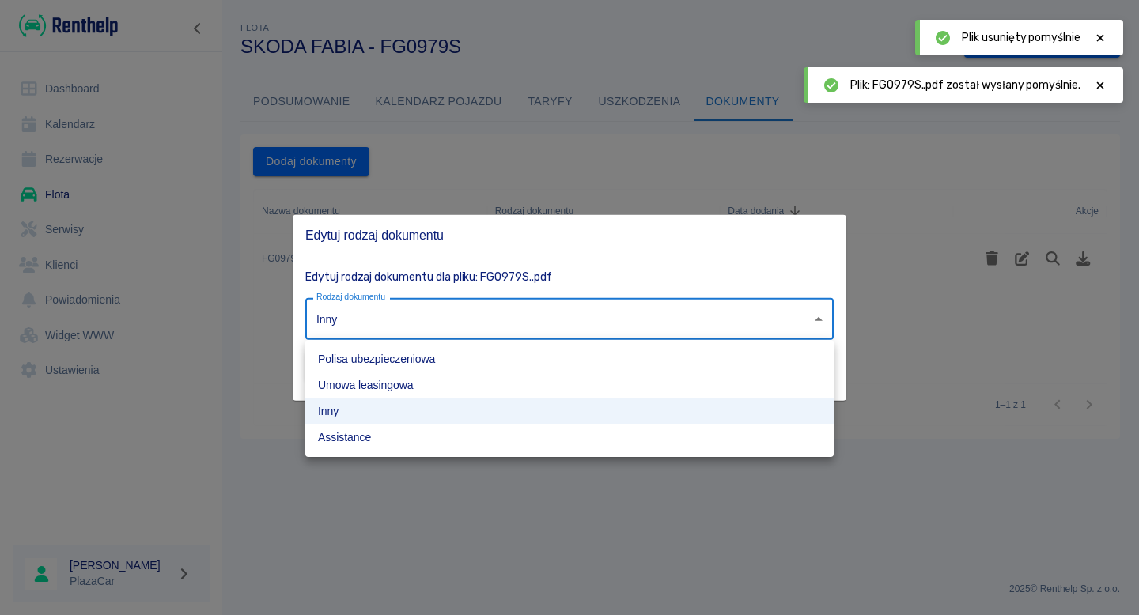
click at [479, 349] on li "Polisa ubezpieczeniowa" at bounding box center [569, 359] width 528 height 26
type input "insurance-policy"
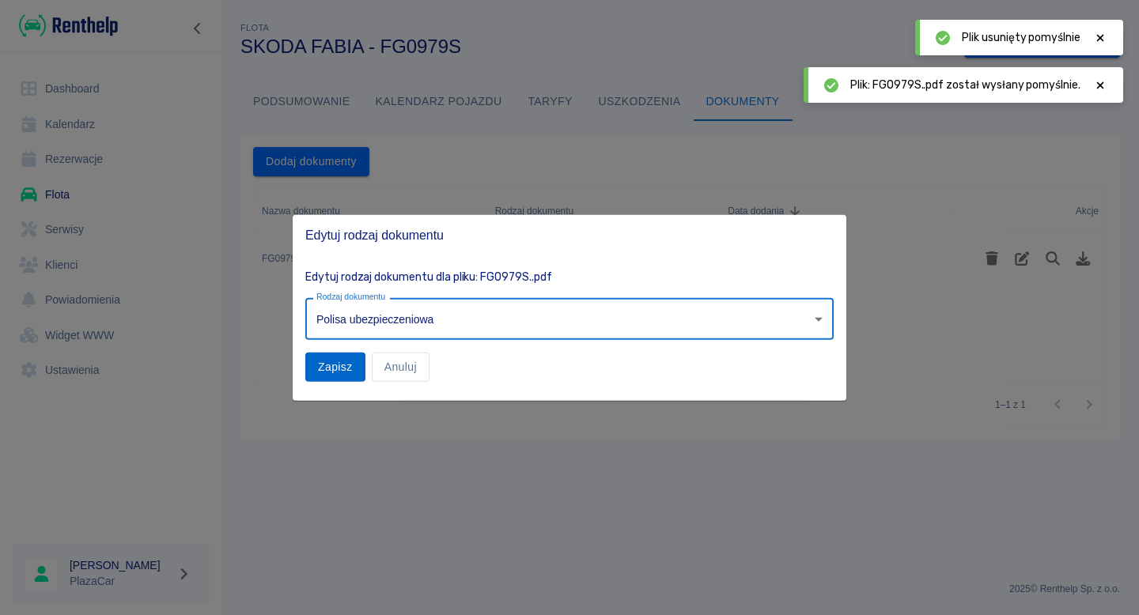
click at [329, 369] on button "Zapisz" at bounding box center [335, 367] width 60 height 29
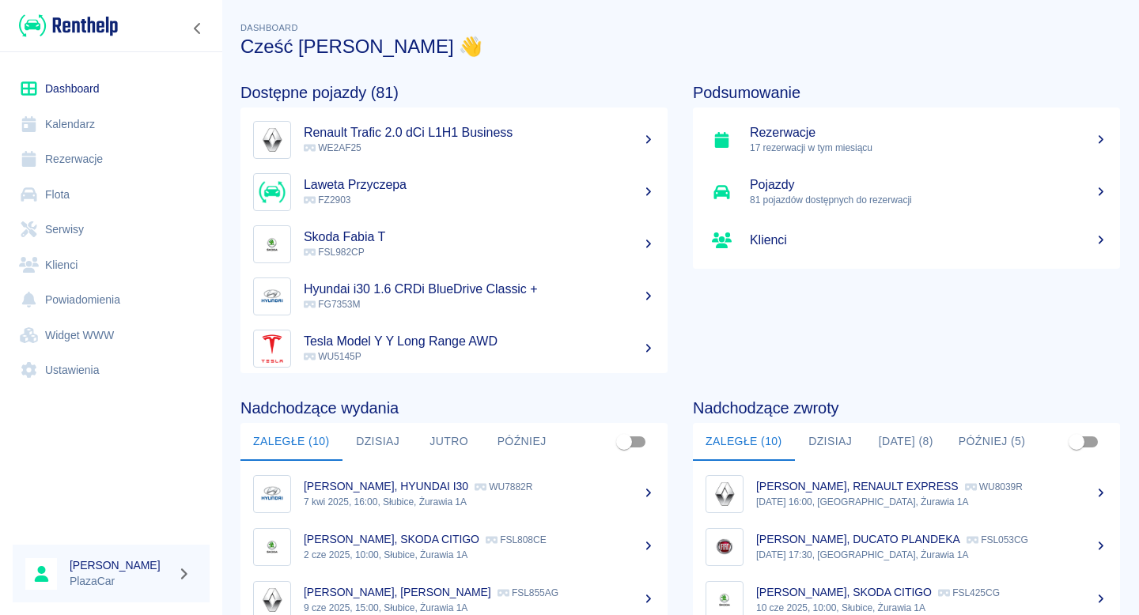
click at [116, 206] on link "Flota" at bounding box center [111, 195] width 197 height 36
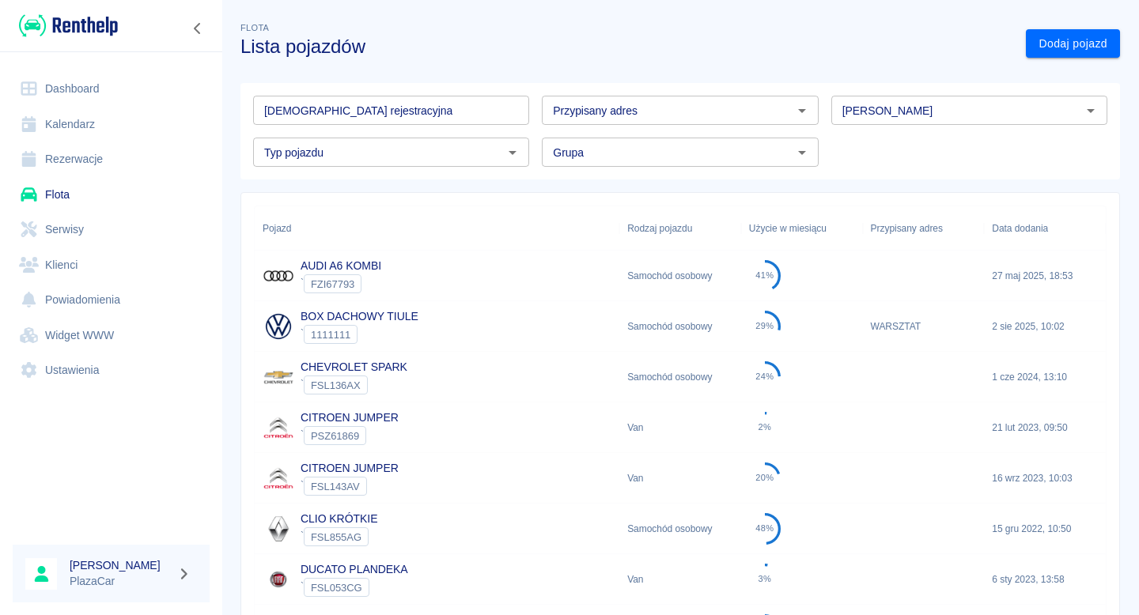
click at [293, 110] on input "[DEMOGRAPHIC_DATA] rejestracyjna" at bounding box center [391, 110] width 276 height 29
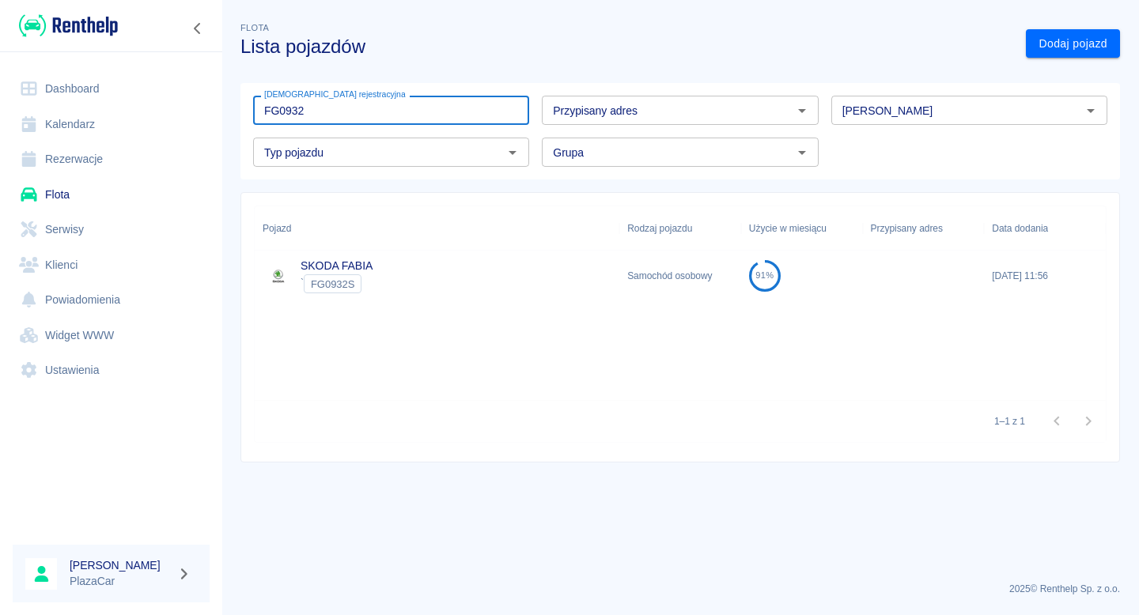
type input "FG0932"
click at [383, 285] on div "SKODA FABIA ` FG0932S" at bounding box center [437, 276] width 364 height 51
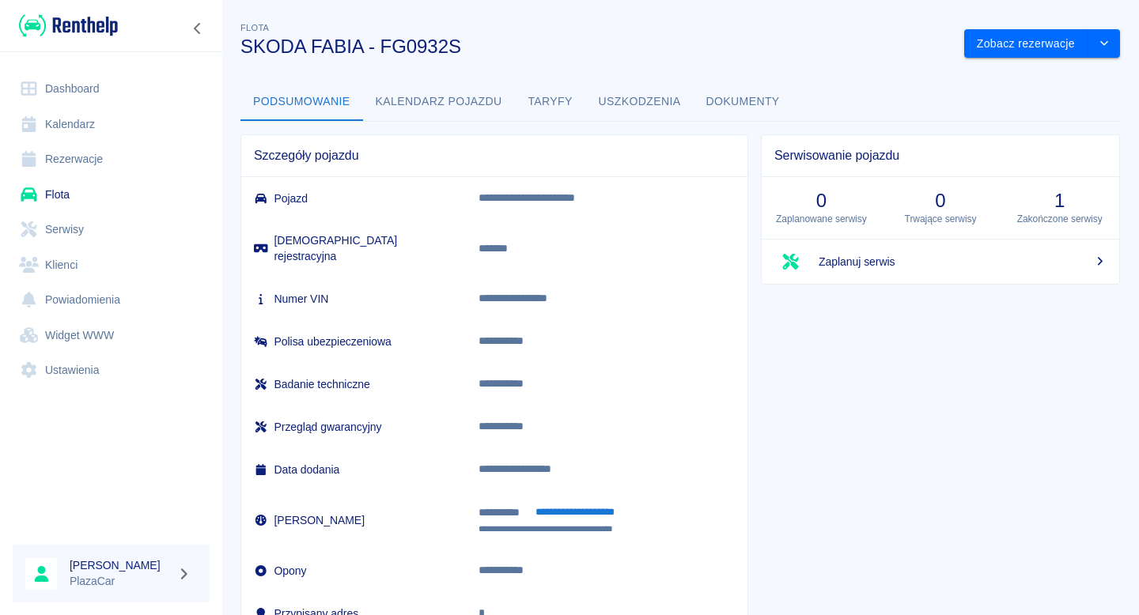
click at [759, 96] on button "Dokumenty" at bounding box center [742, 102] width 99 height 38
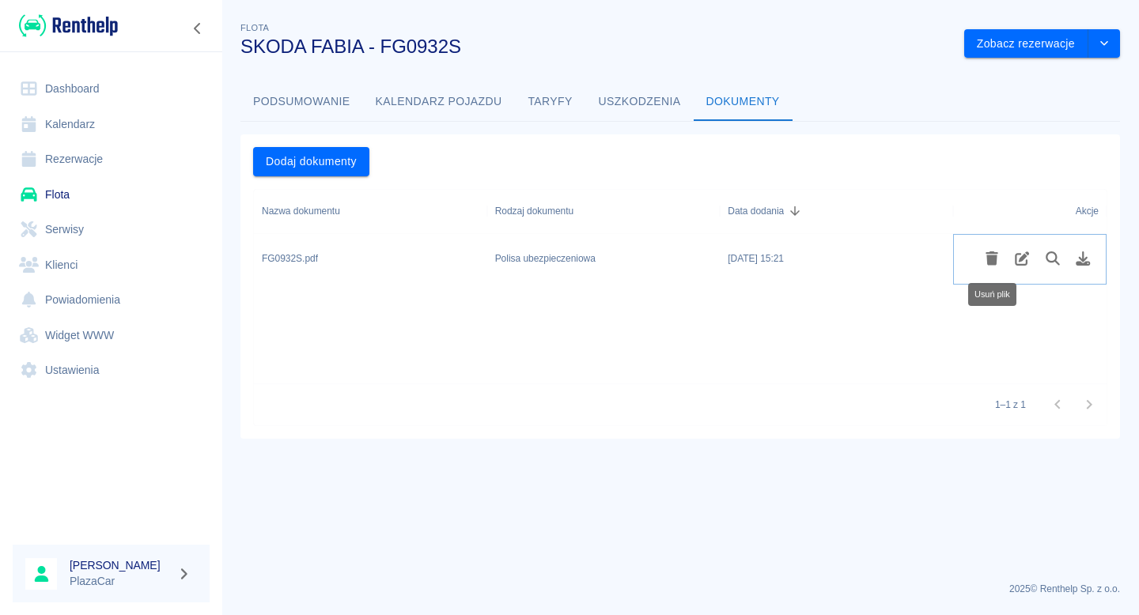
click at [985, 259] on icon "Usuń plik" at bounding box center [992, 258] width 18 height 14
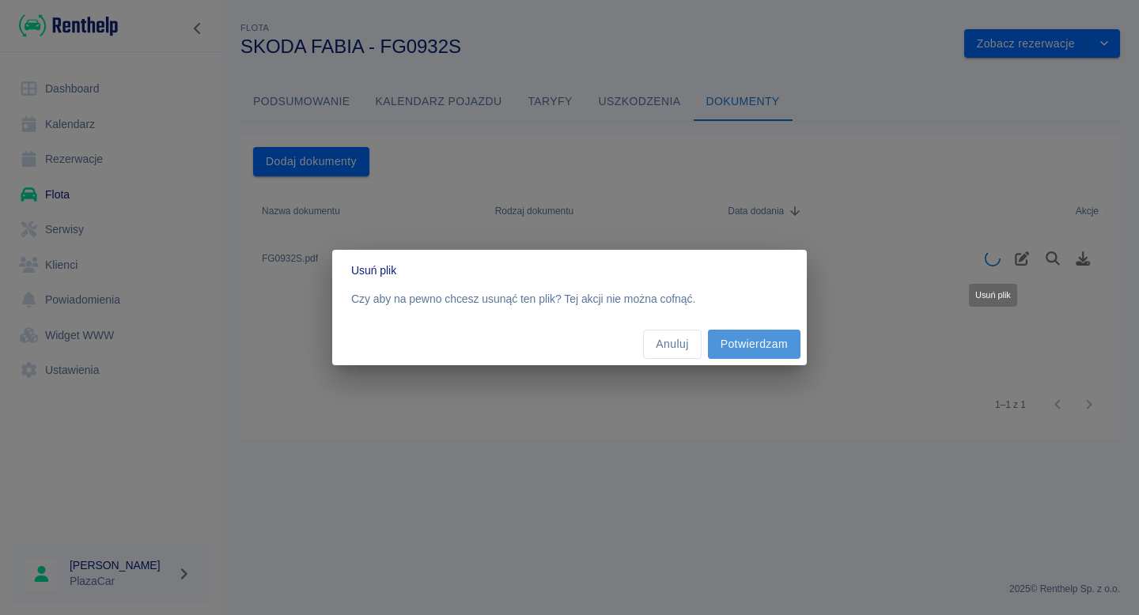
click at [727, 345] on button "Potwierdzam" at bounding box center [754, 344] width 93 height 29
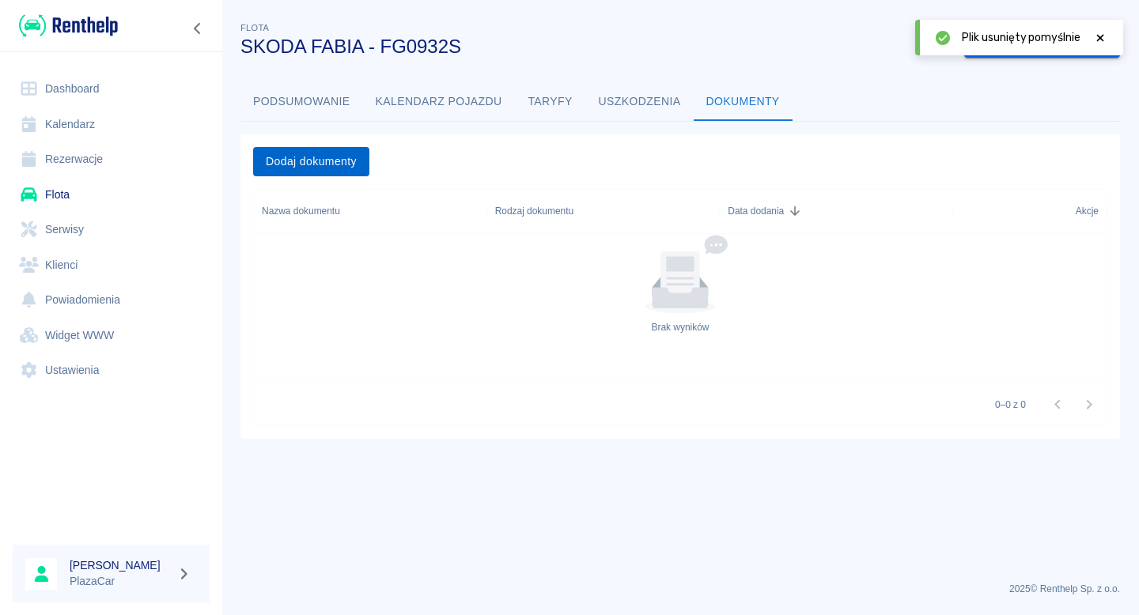
click at [320, 167] on button "Dodaj dokumenty" at bounding box center [311, 161] width 116 height 29
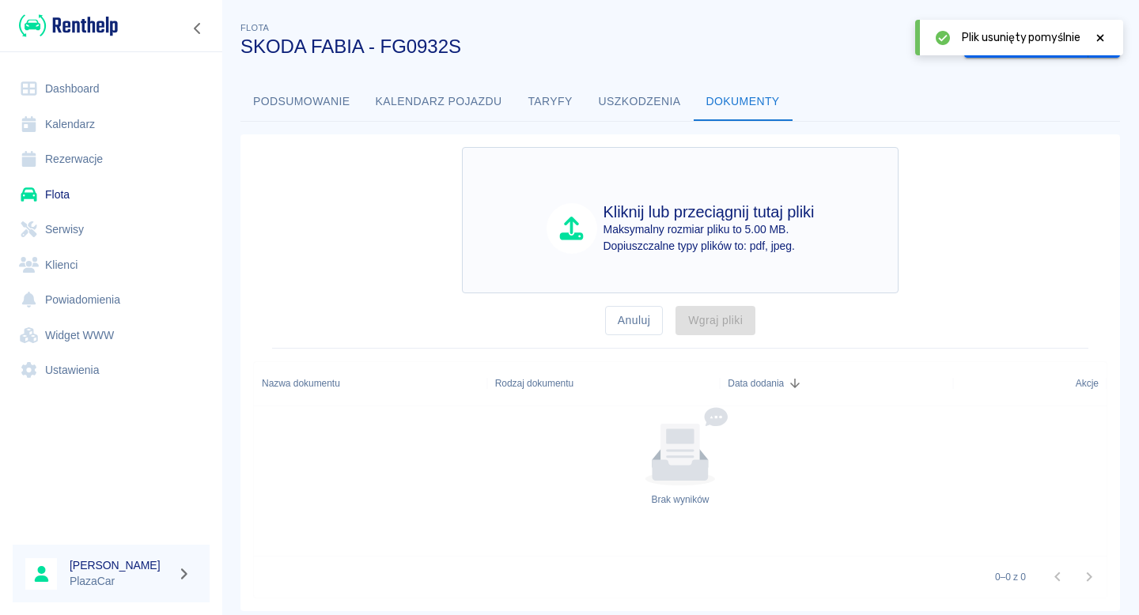
click at [498, 216] on div "Kliknij lub przeciągnij tutaj pliki Maksymalny rozmiar pliku to 5.00 MB. Dopius…" at bounding box center [680, 220] width 436 height 146
type input "C:\fakepath\FG0932S,.pdf"
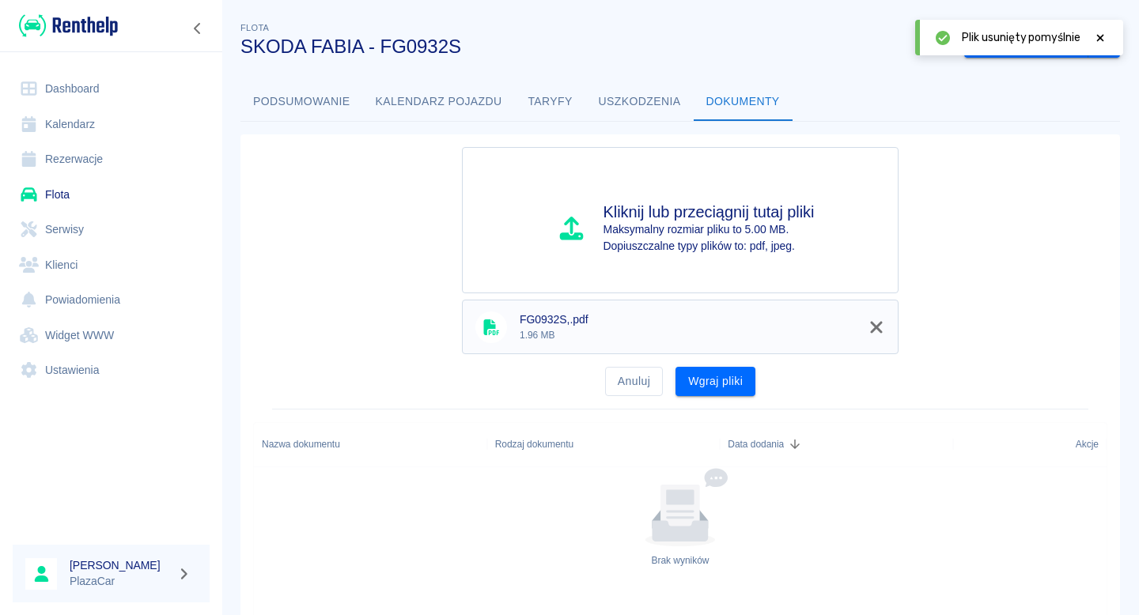
click at [685, 364] on ul "FG0932S,.pdf 1.96 MB" at bounding box center [680, 330] width 436 height 74
click at [689, 372] on button "Wgraj pliki" at bounding box center [715, 381] width 80 height 29
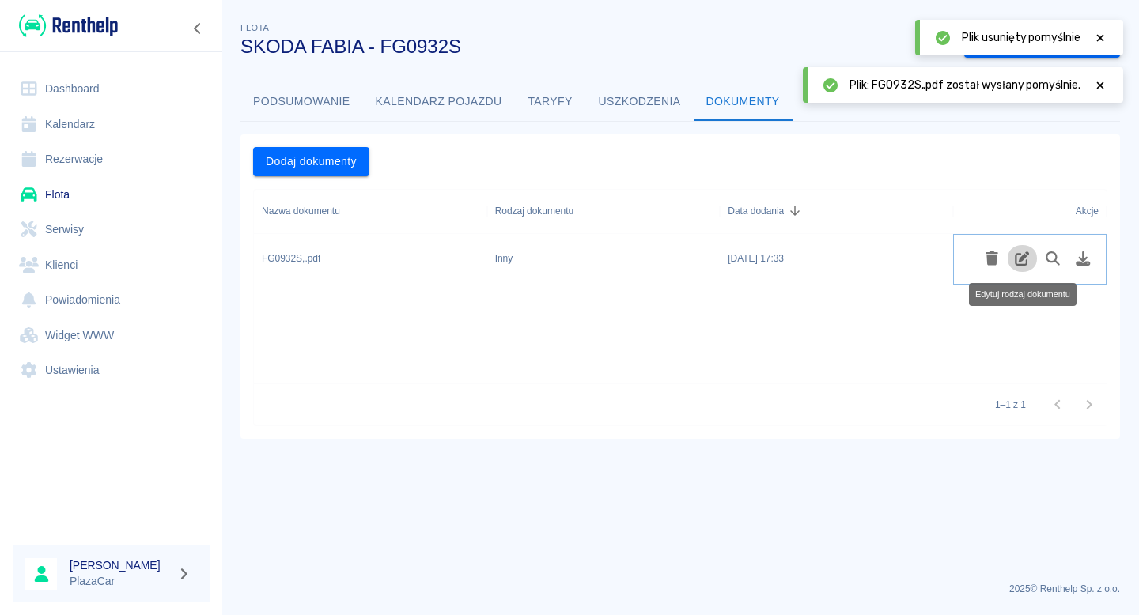
click at [1026, 262] on icon "Edytuj rodzaj dokumentu" at bounding box center [1022, 258] width 14 height 14
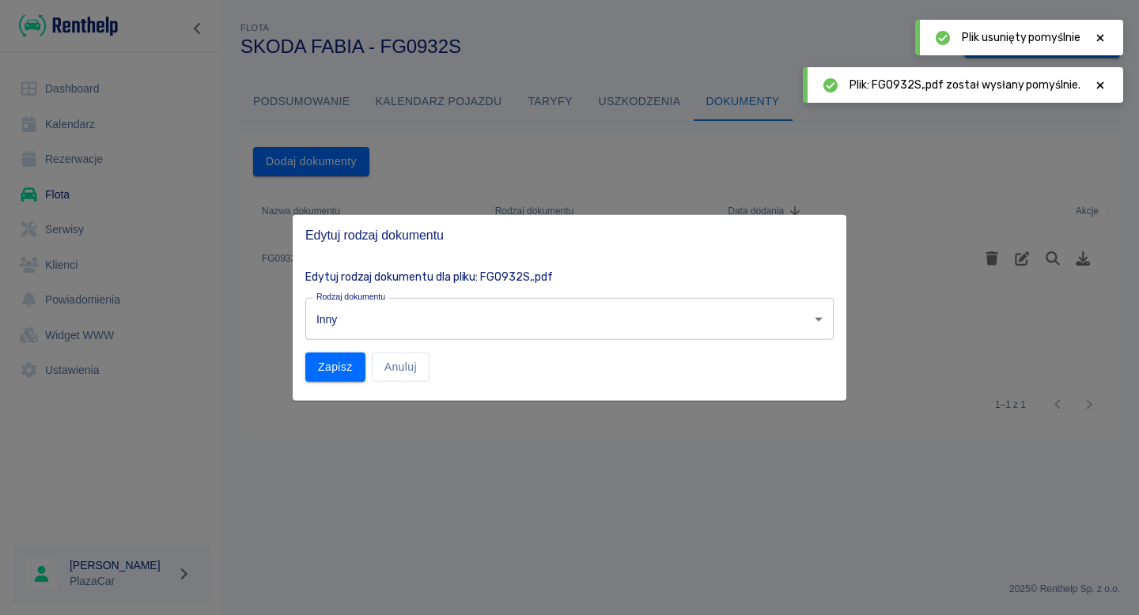
click at [426, 314] on body "Używamy plików Cookies, by zapewnić Ci najlepsze możliwe doświadczenie. Aby dow…" at bounding box center [569, 307] width 1139 height 615
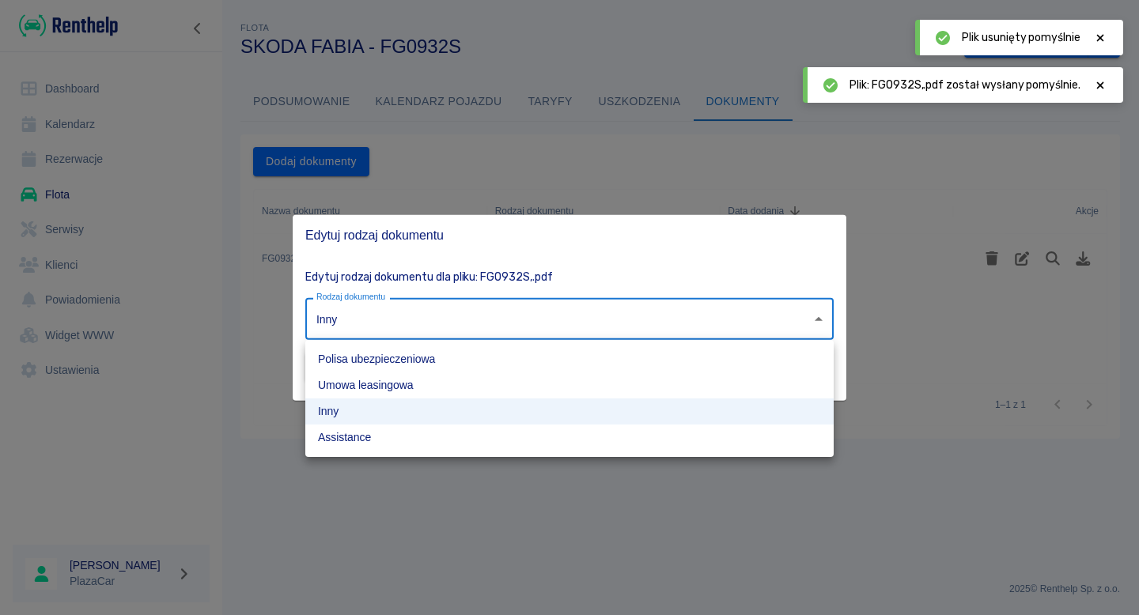
click at [387, 354] on li "Polisa ubezpieczeniowa" at bounding box center [569, 359] width 528 height 26
type input "insurance-policy"
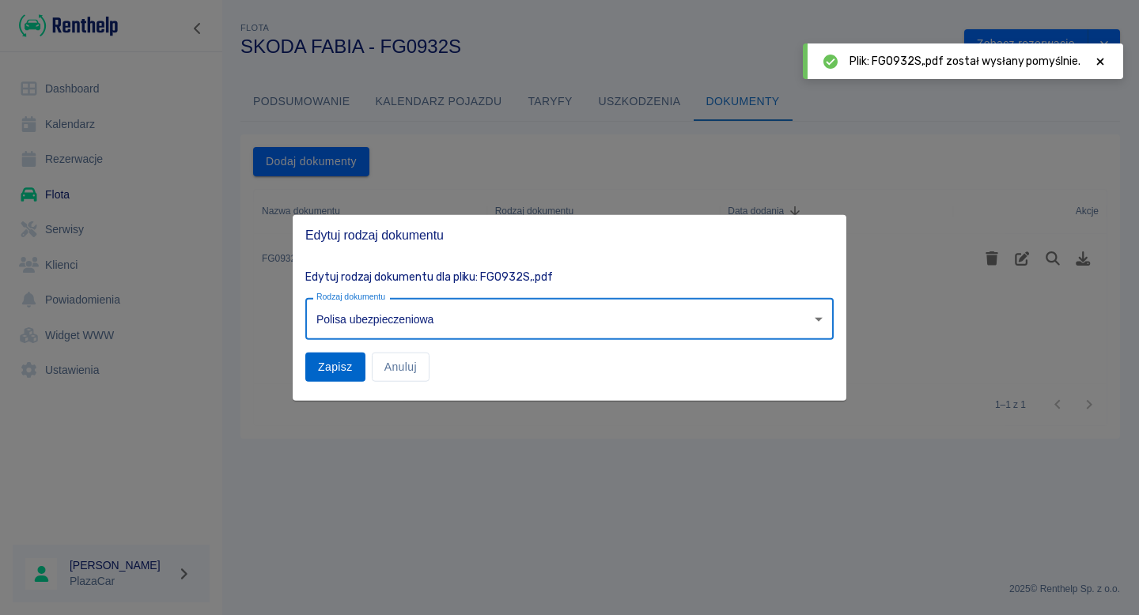
click at [340, 361] on button "Zapisz" at bounding box center [335, 367] width 60 height 29
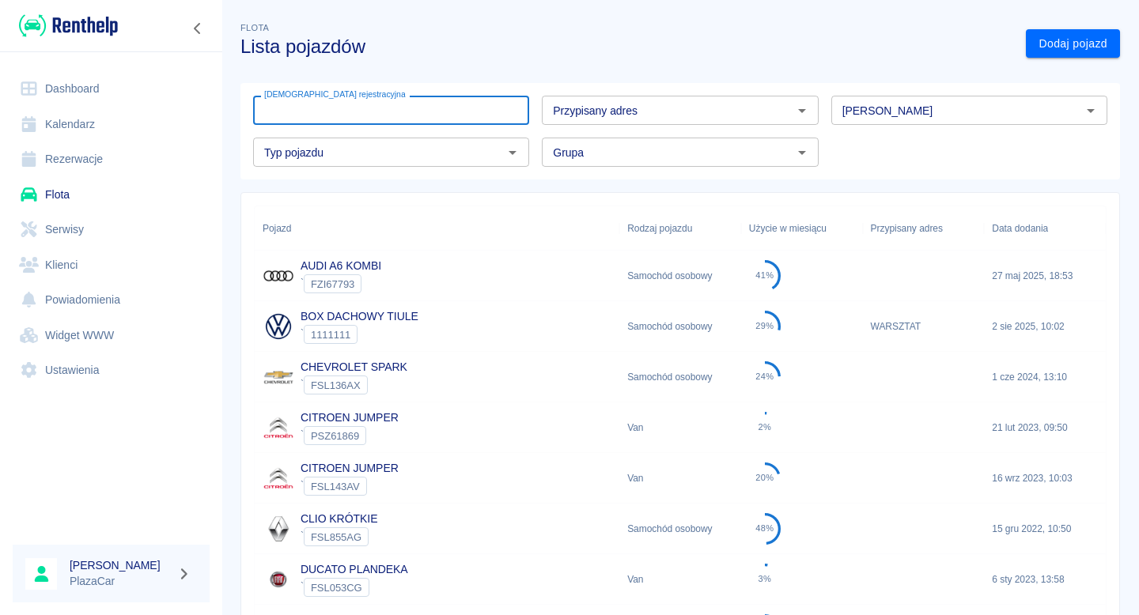
click at [345, 117] on input "[DEMOGRAPHIC_DATA] rejestracyjna" at bounding box center [391, 110] width 276 height 29
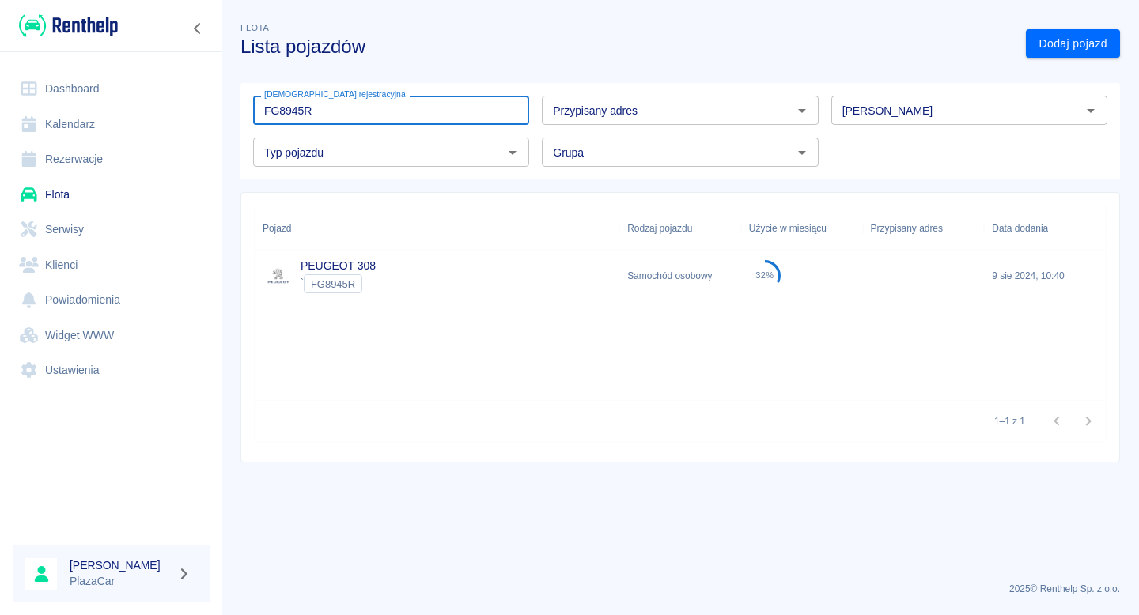
type input "FG8945R"
click at [354, 268] on link "PEUGEOT 308" at bounding box center [337, 265] width 75 height 13
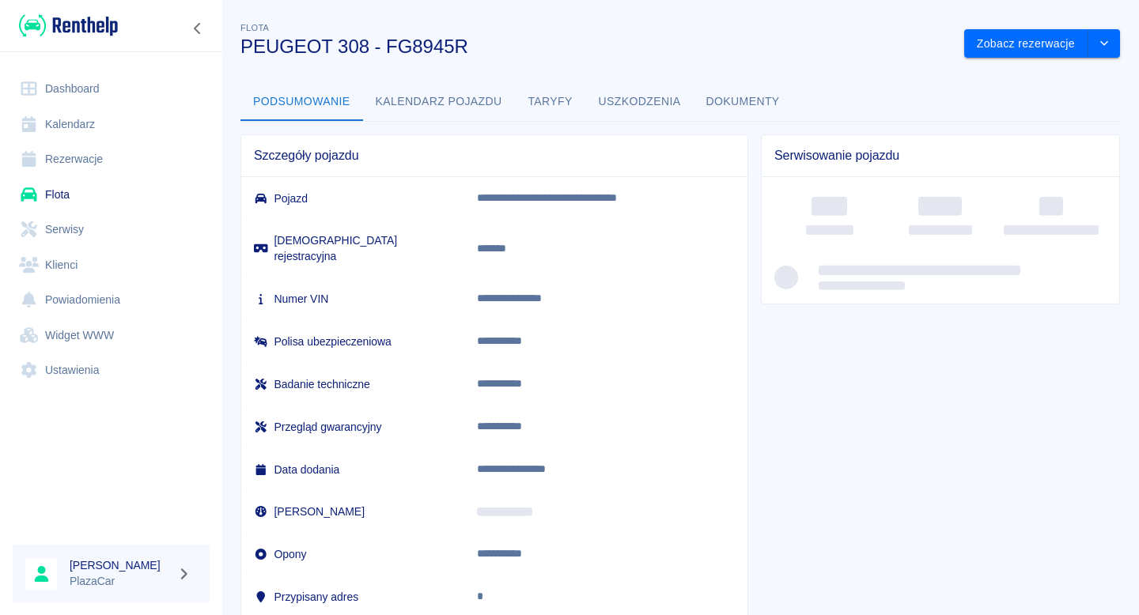
click at [727, 107] on button "Dokumenty" at bounding box center [742, 102] width 99 height 38
